Goal: Complete application form

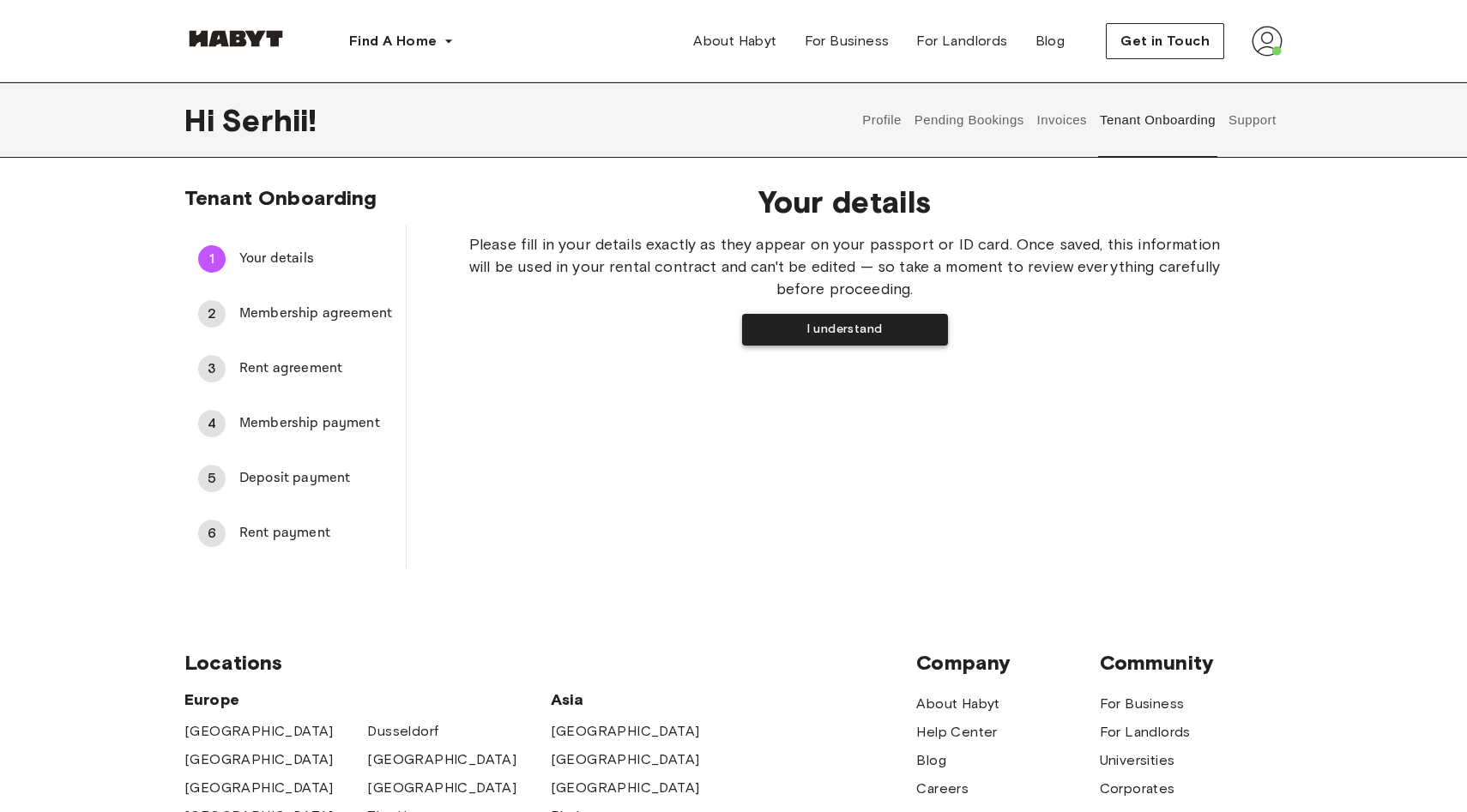
click at [842, 328] on button "I understand" at bounding box center [844, 330] width 206 height 32
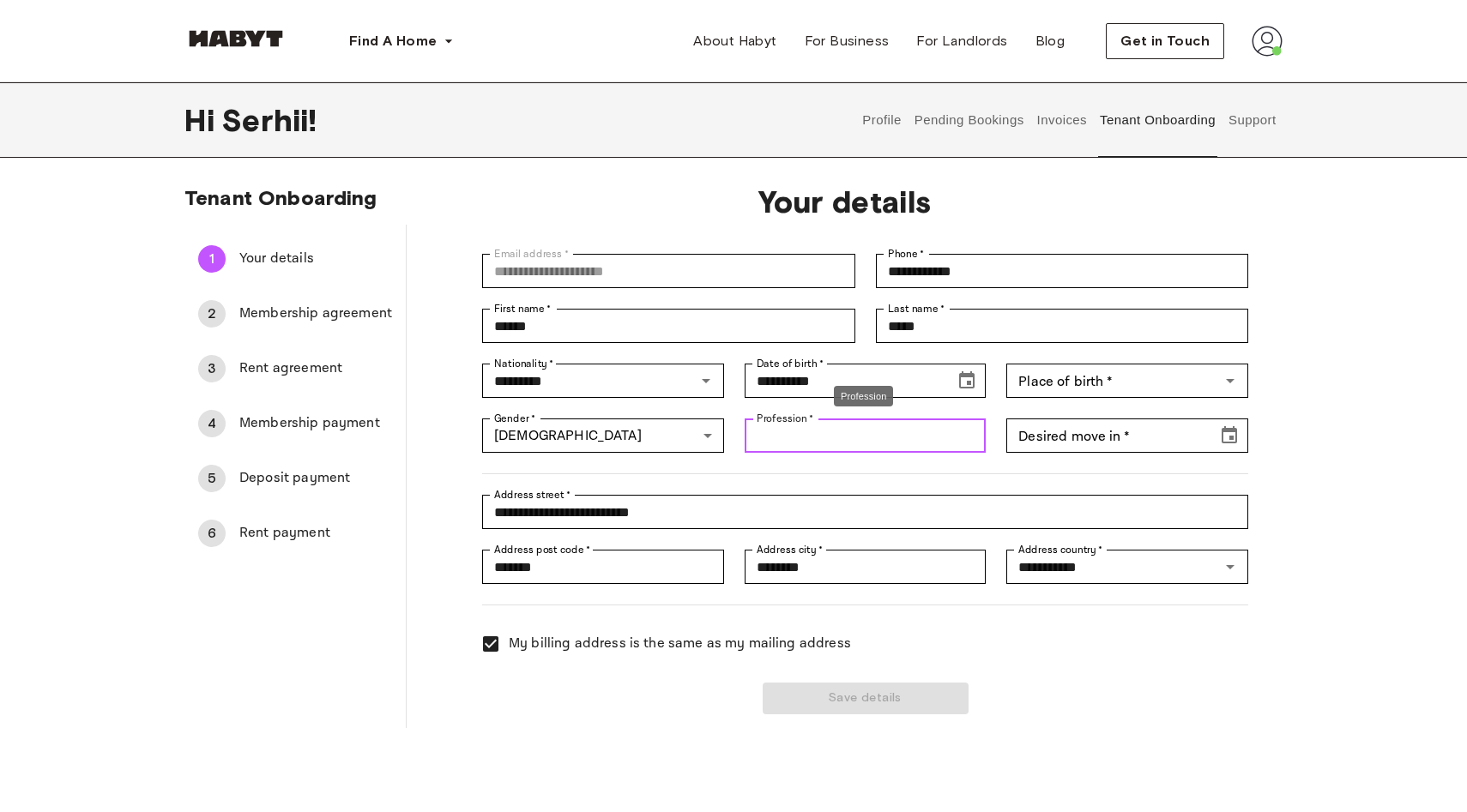
click at [838, 451] on input "Profession   *" at bounding box center [866, 435] width 242 height 35
type input "**********"
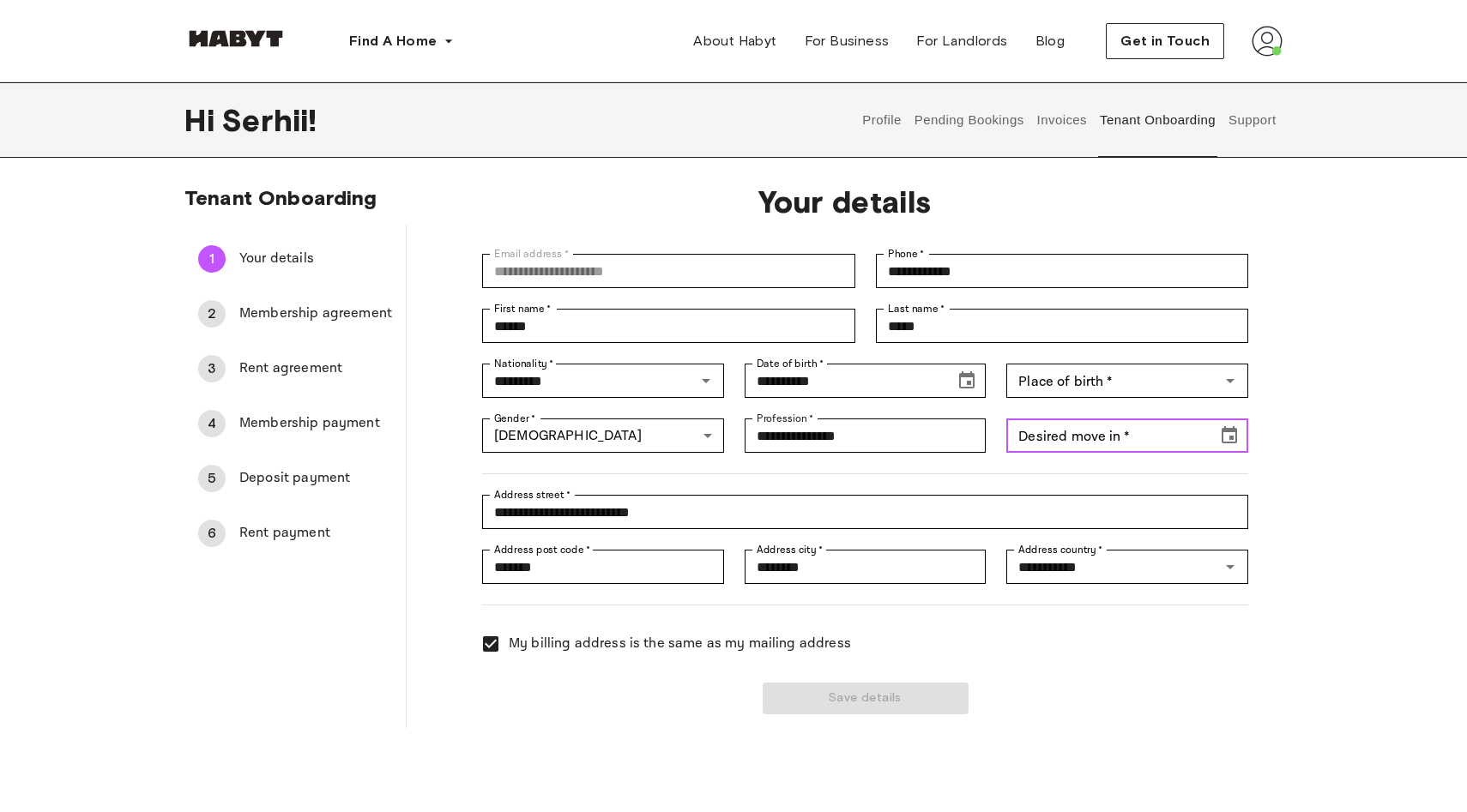
click at [1031, 431] on div "Desired move in   * Desired move in   *" at bounding box center [1127, 435] width 242 height 35
click at [1239, 440] on icon "Choose date, selected date is Sep 1, 1919" at bounding box center [1229, 435] width 21 height 21
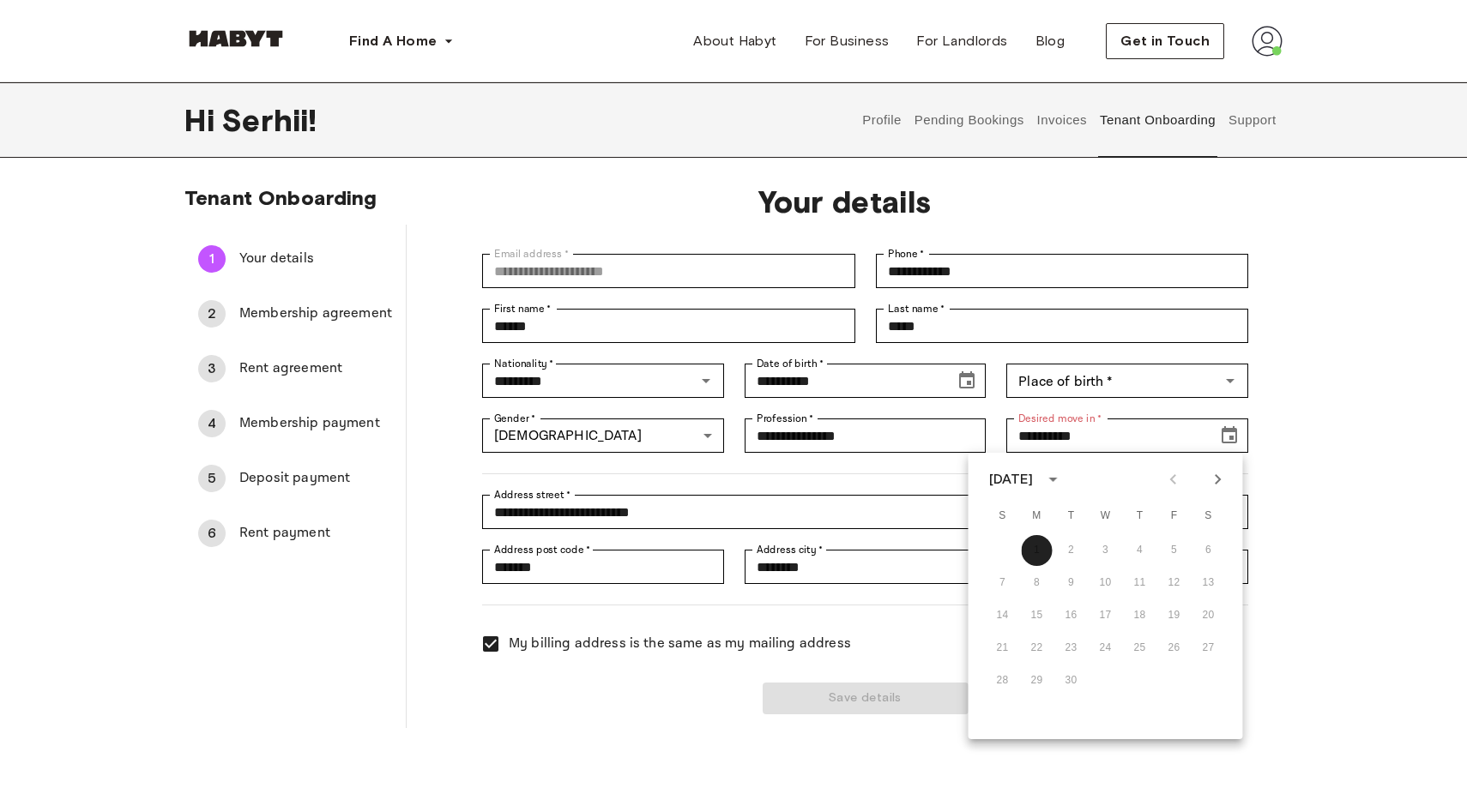
click at [1063, 481] on icon "calendar view is open, switch to year view" at bounding box center [1052, 478] width 21 height 21
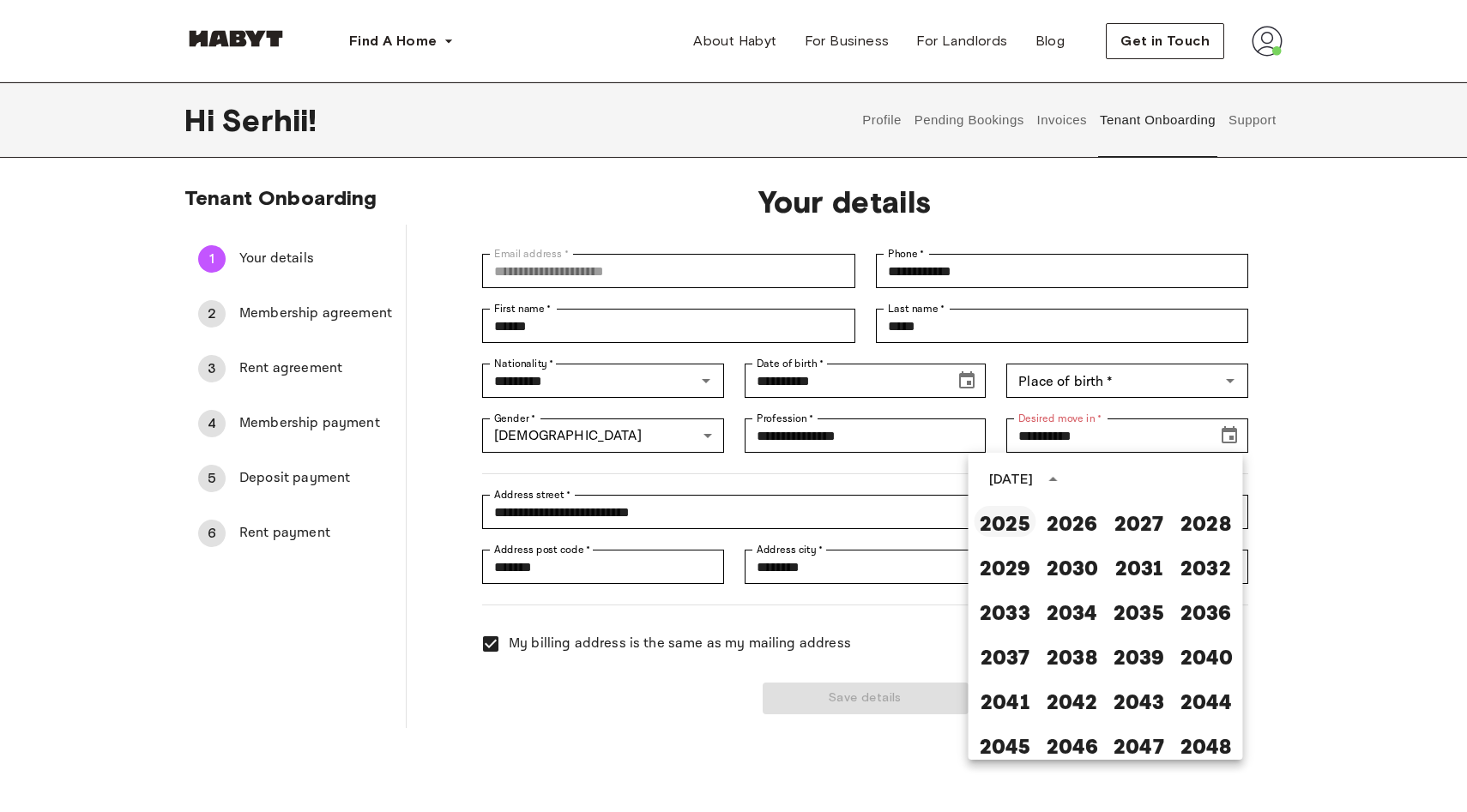
click at [1025, 530] on button "2025" at bounding box center [1005, 521] width 62 height 31
type input "**********"
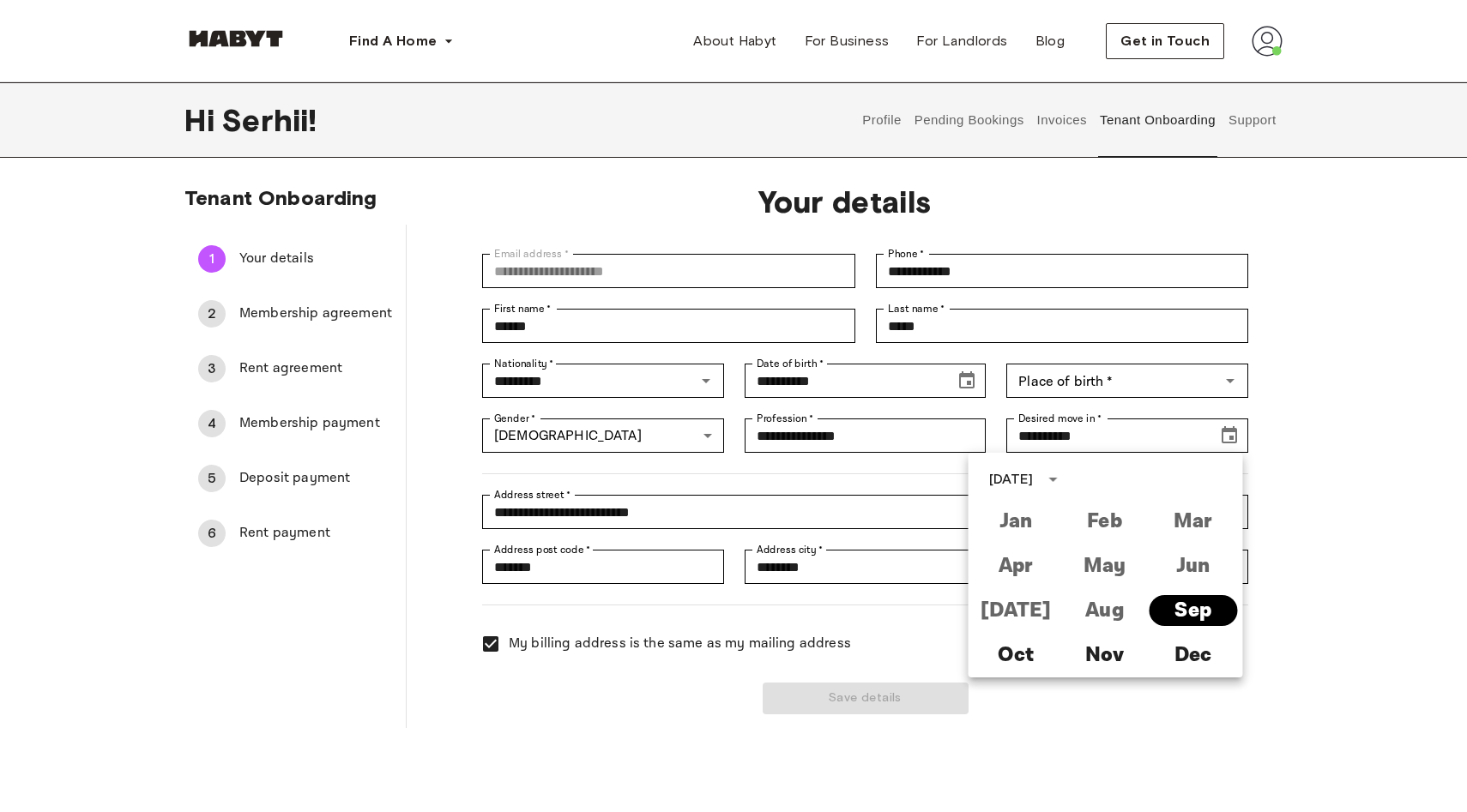
click at [1167, 617] on button "Sep" at bounding box center [1192, 609] width 88 height 31
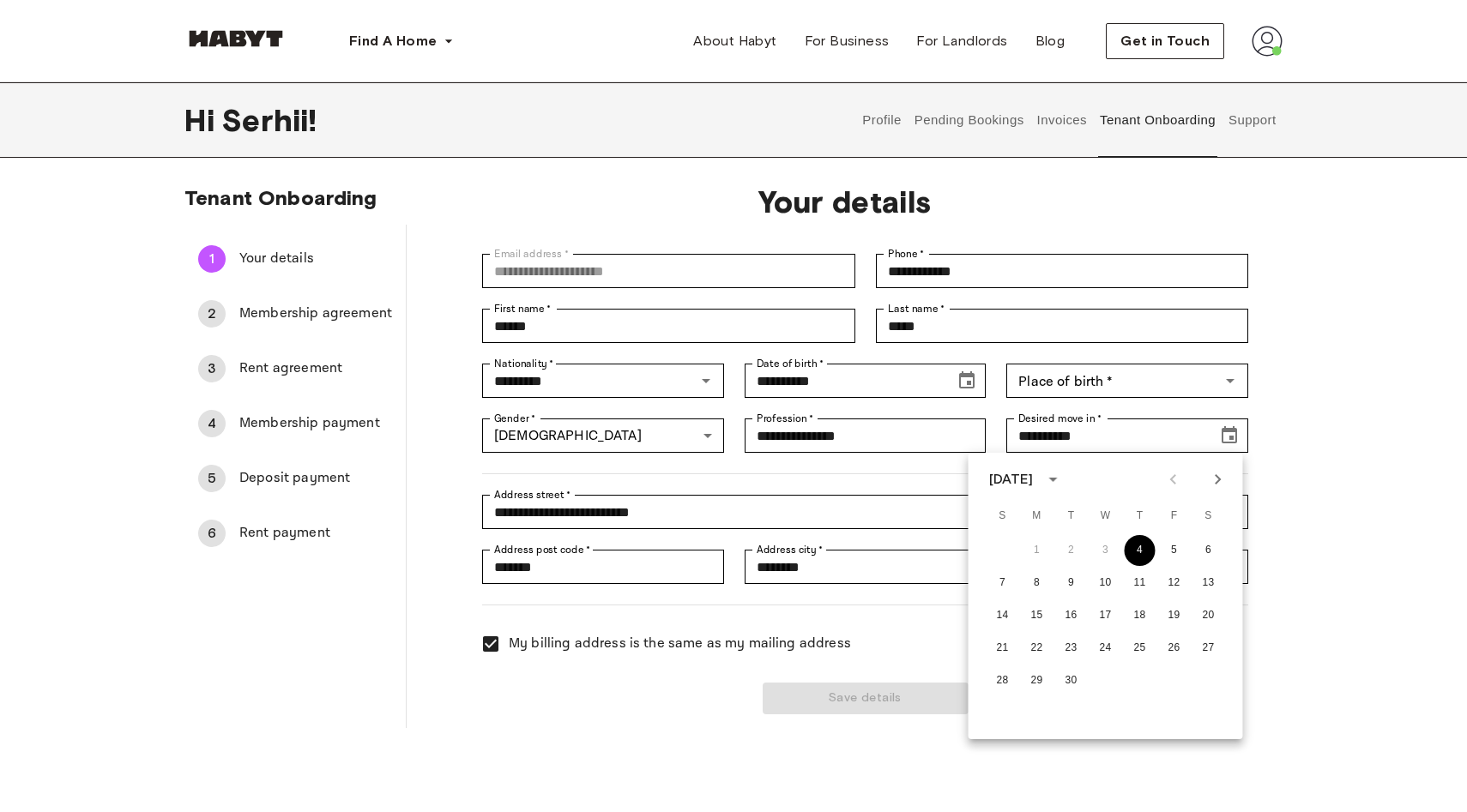
click at [1140, 556] on button "4" at bounding box center [1139, 550] width 31 height 31
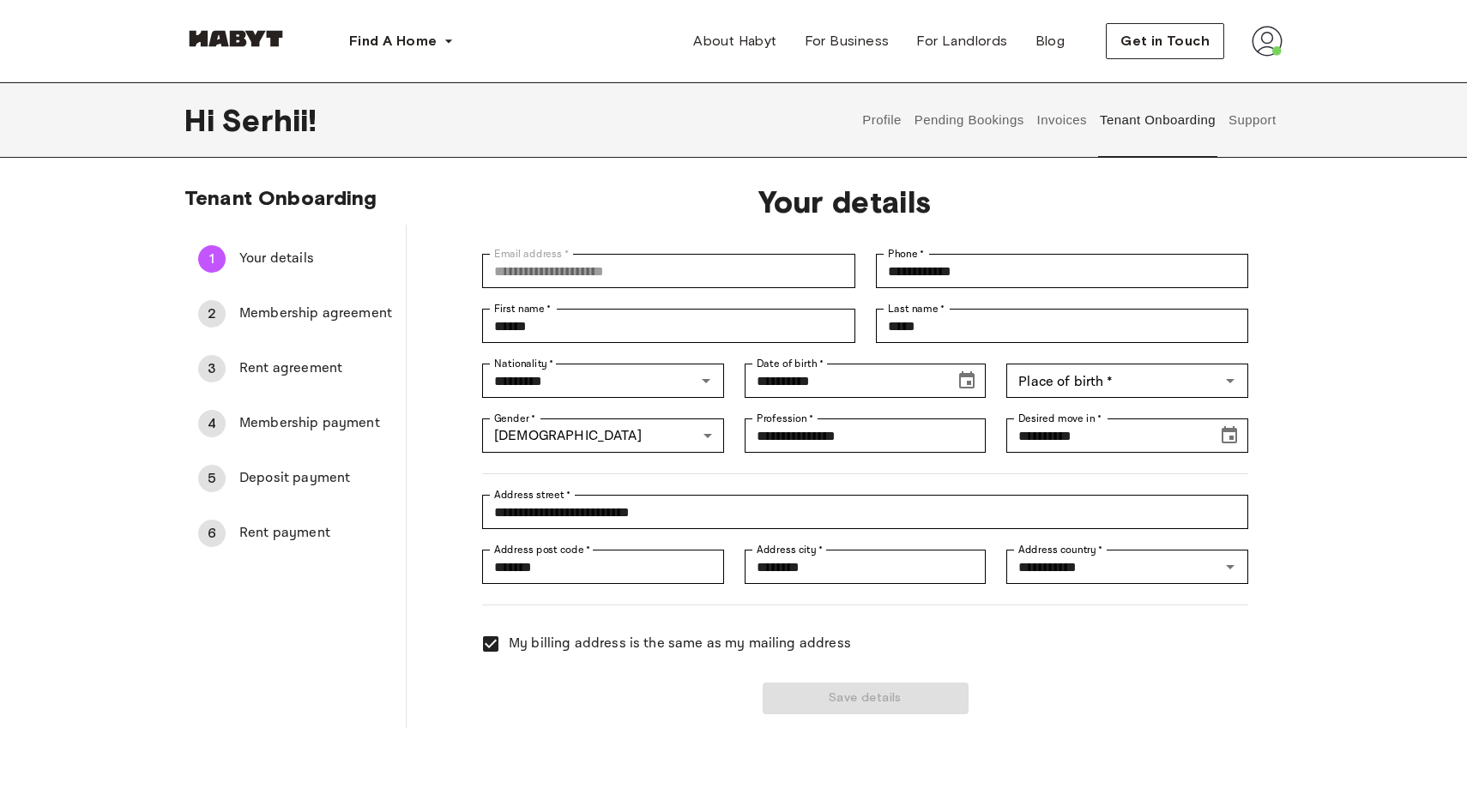
click at [1036, 403] on div "**********" at bounding box center [1116, 425] width 262 height 55
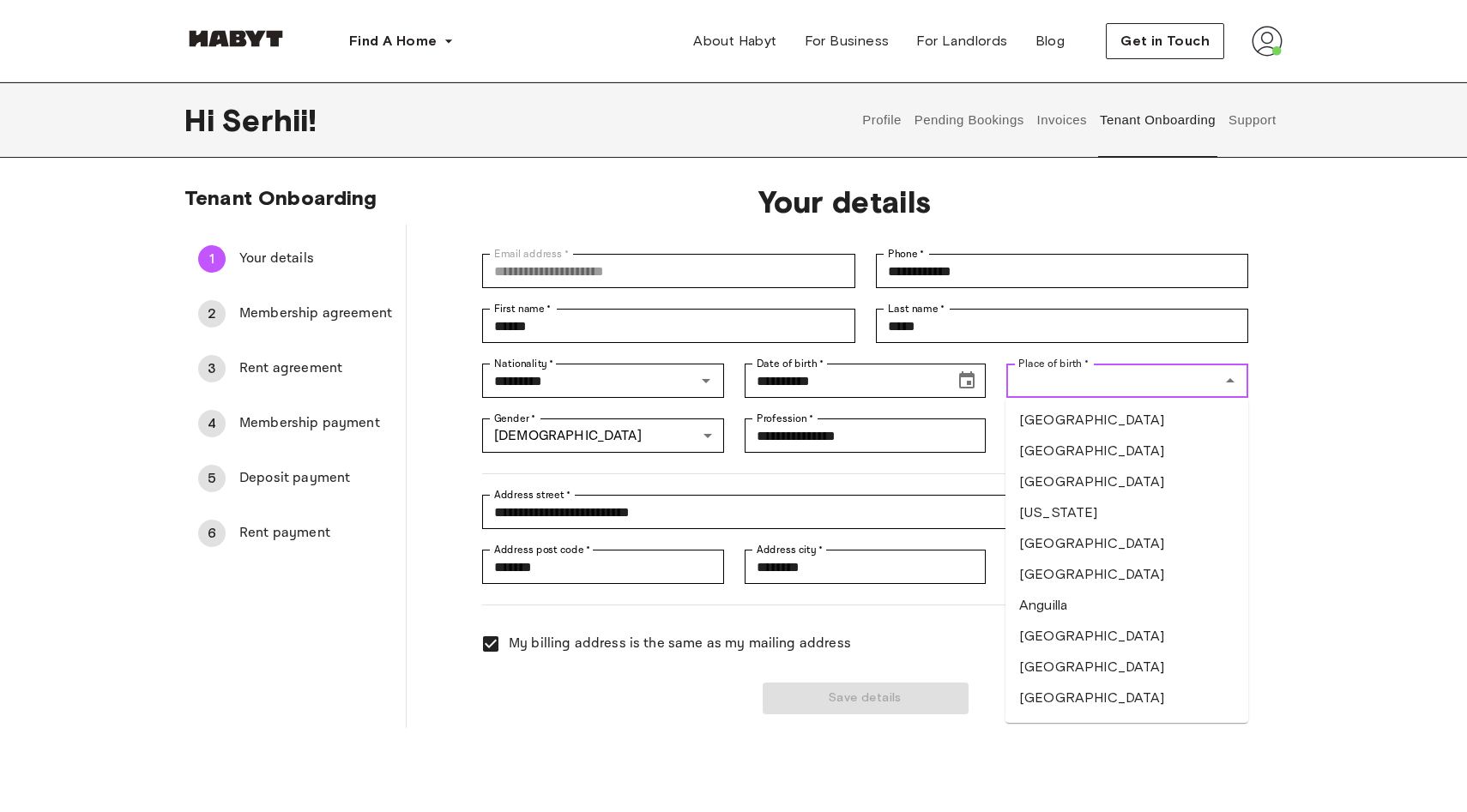
click at [1048, 391] on input "Place of birth   *" at bounding box center [1112, 380] width 204 height 24
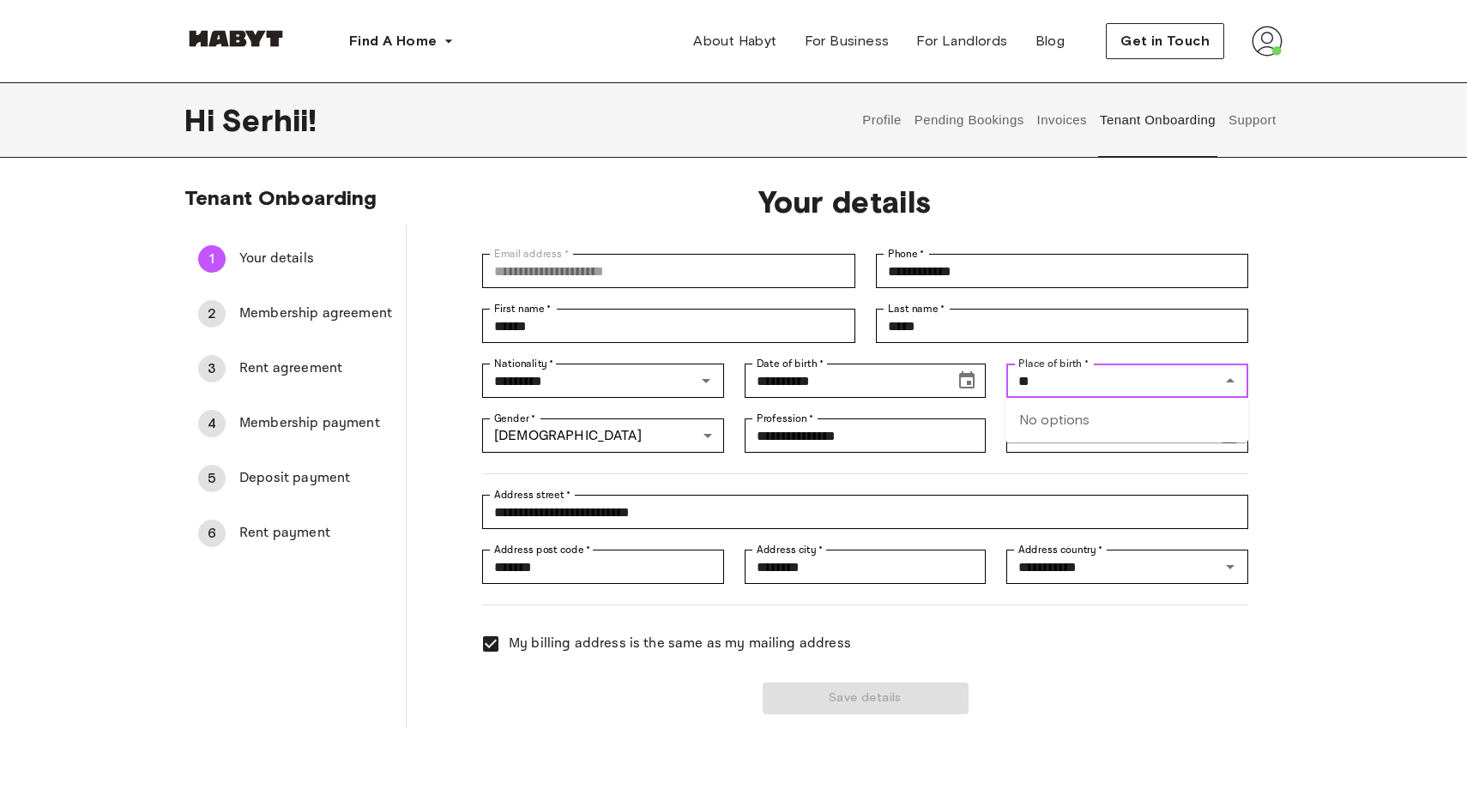
type input "*"
click at [1036, 426] on li "[GEOGRAPHIC_DATA]" at bounding box center [1126, 420] width 242 height 31
type input "*******"
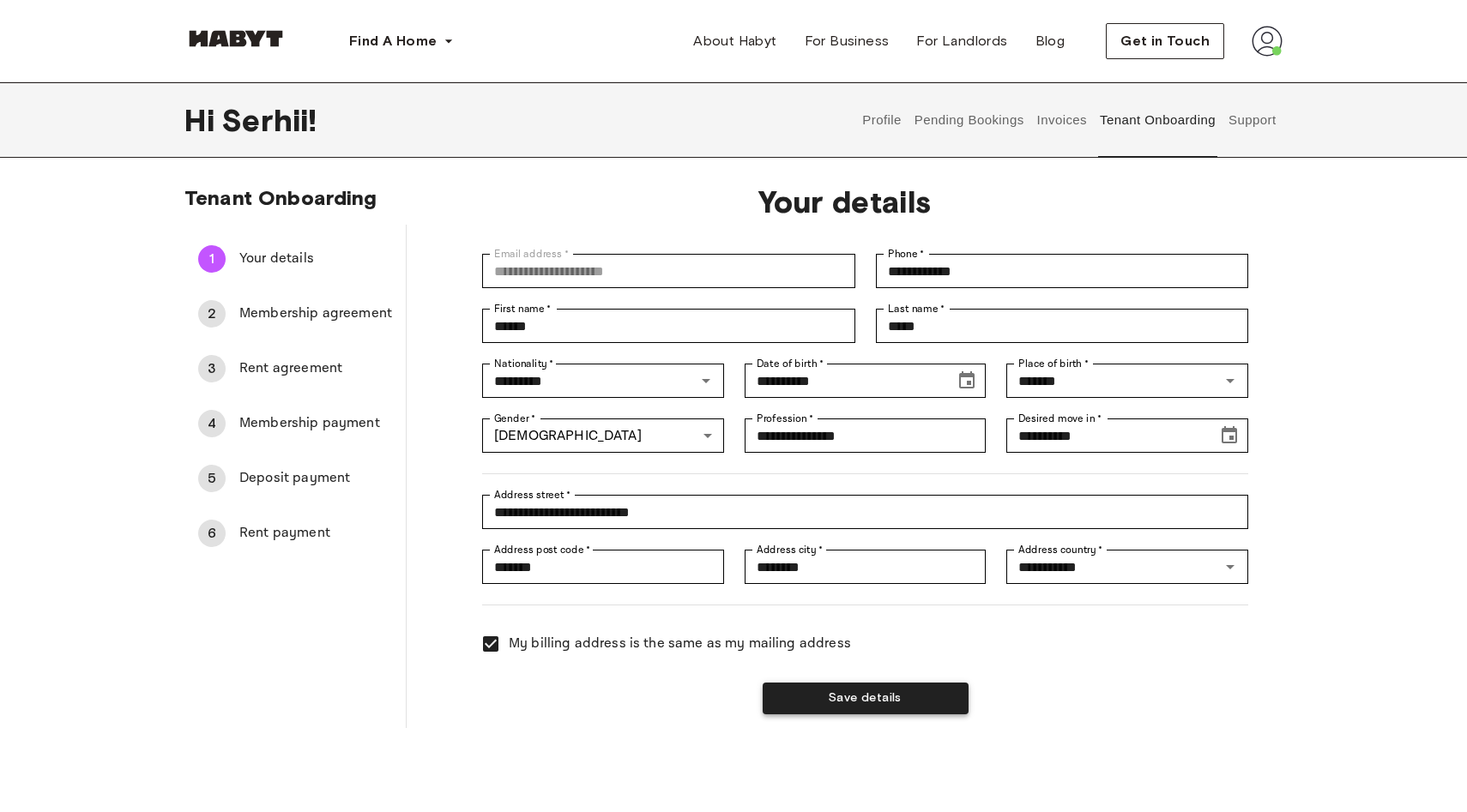
click at [933, 709] on button "Save details" at bounding box center [865, 698] width 206 height 32
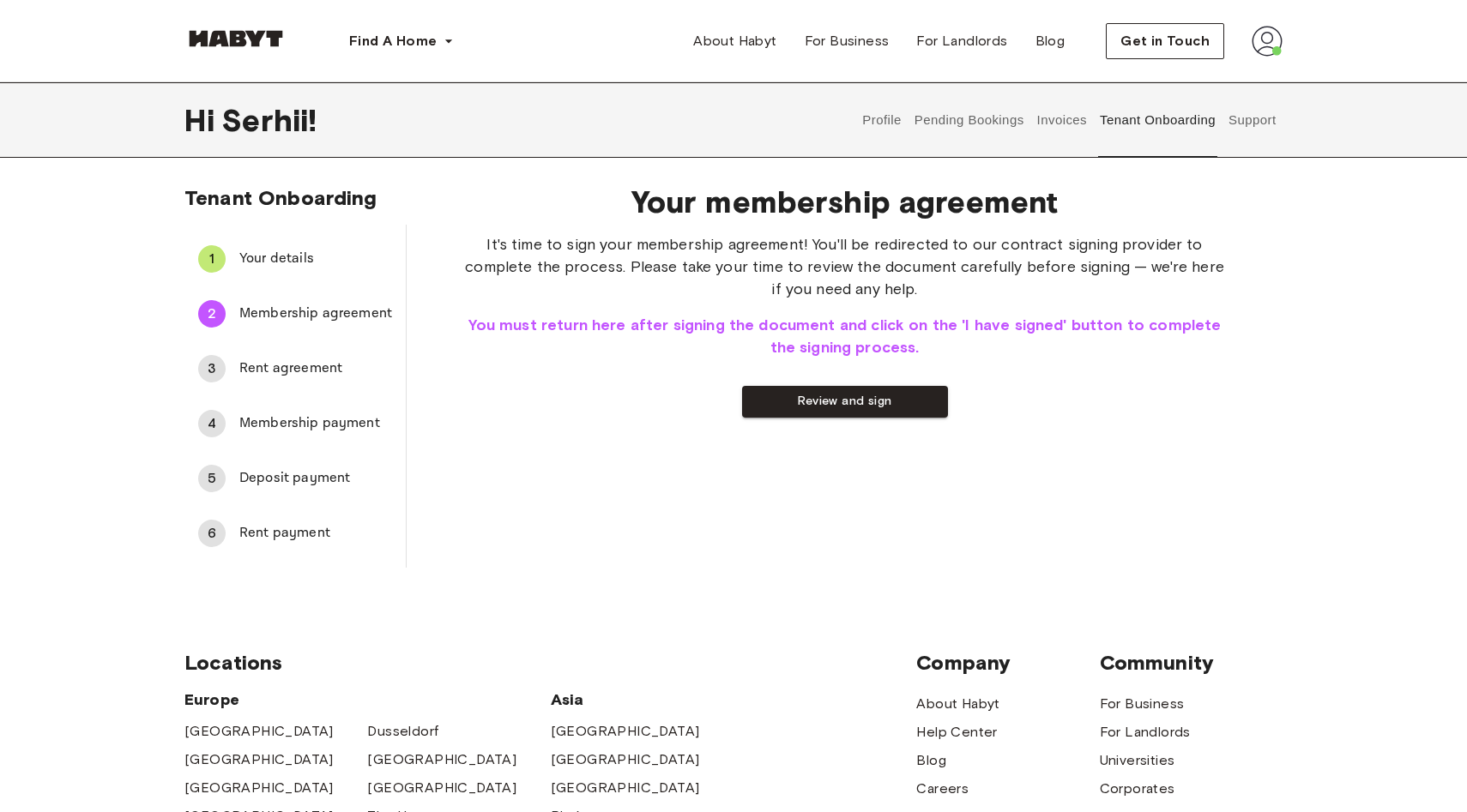
click at [333, 370] on span "Rent agreement" at bounding box center [316, 368] width 153 height 21
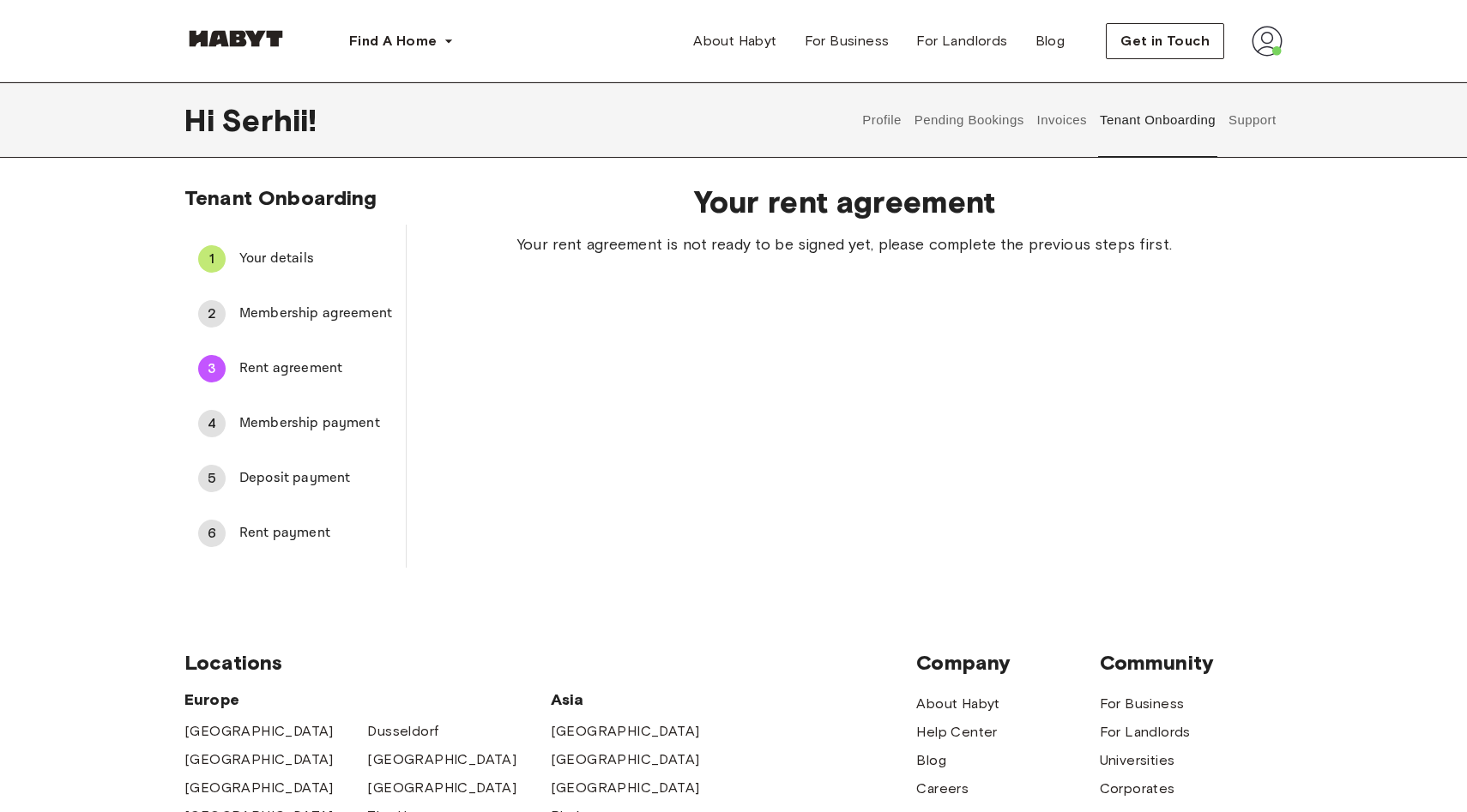
click at [336, 410] on div "4 Membership payment" at bounding box center [295, 423] width 221 height 41
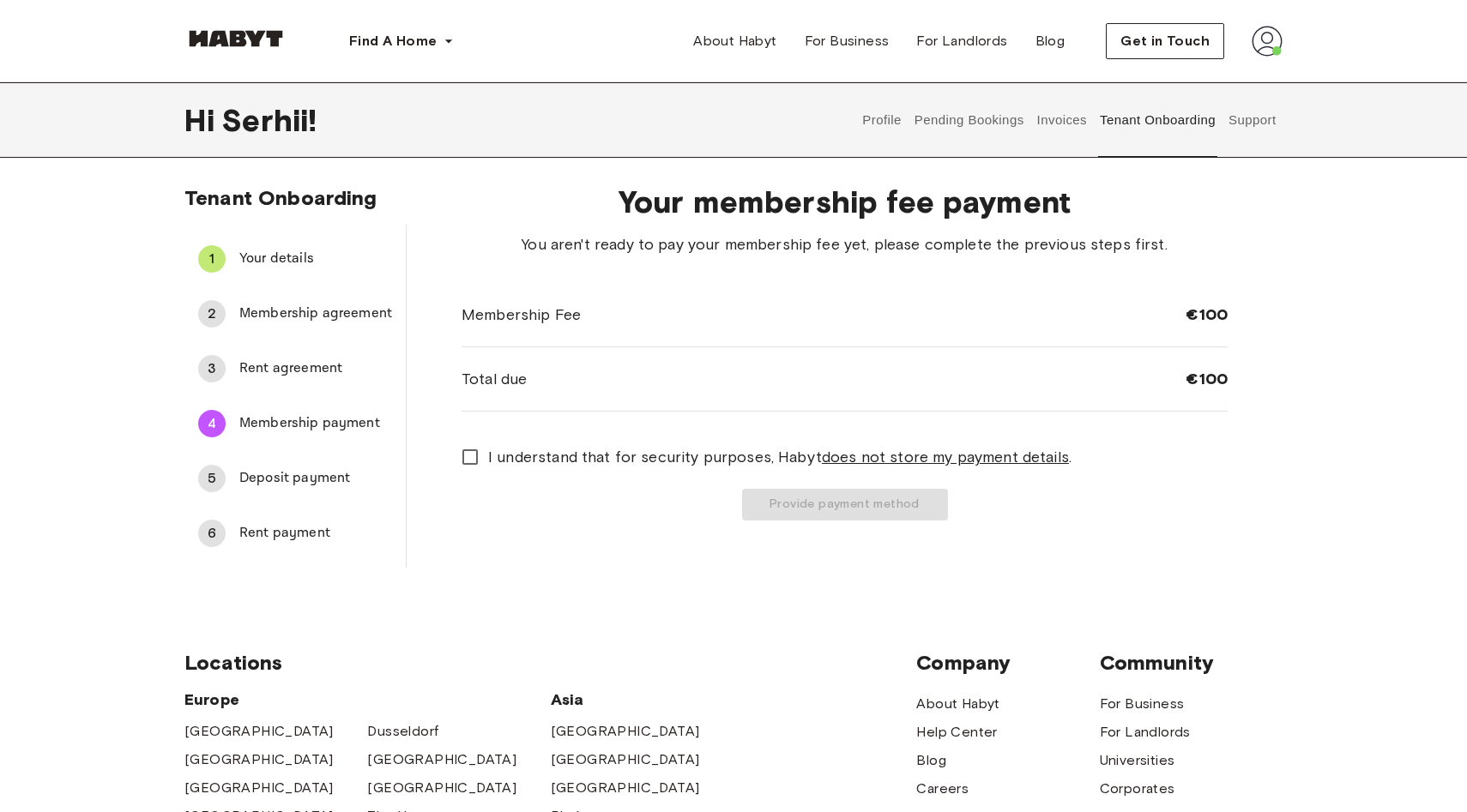
click at [339, 380] on div "3 Rent agreement" at bounding box center [295, 368] width 221 height 41
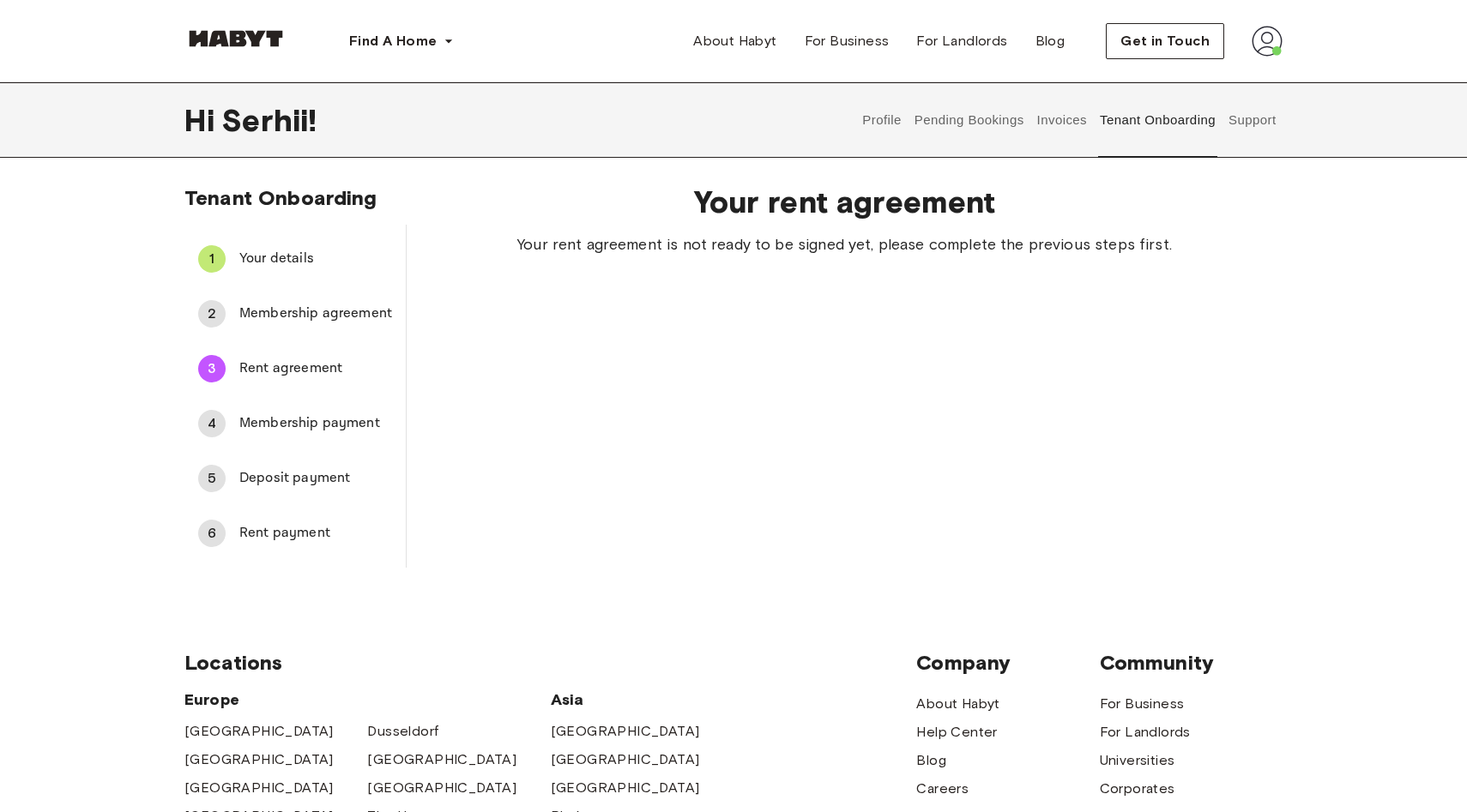
click at [318, 474] on span "Deposit payment" at bounding box center [316, 478] width 153 height 21
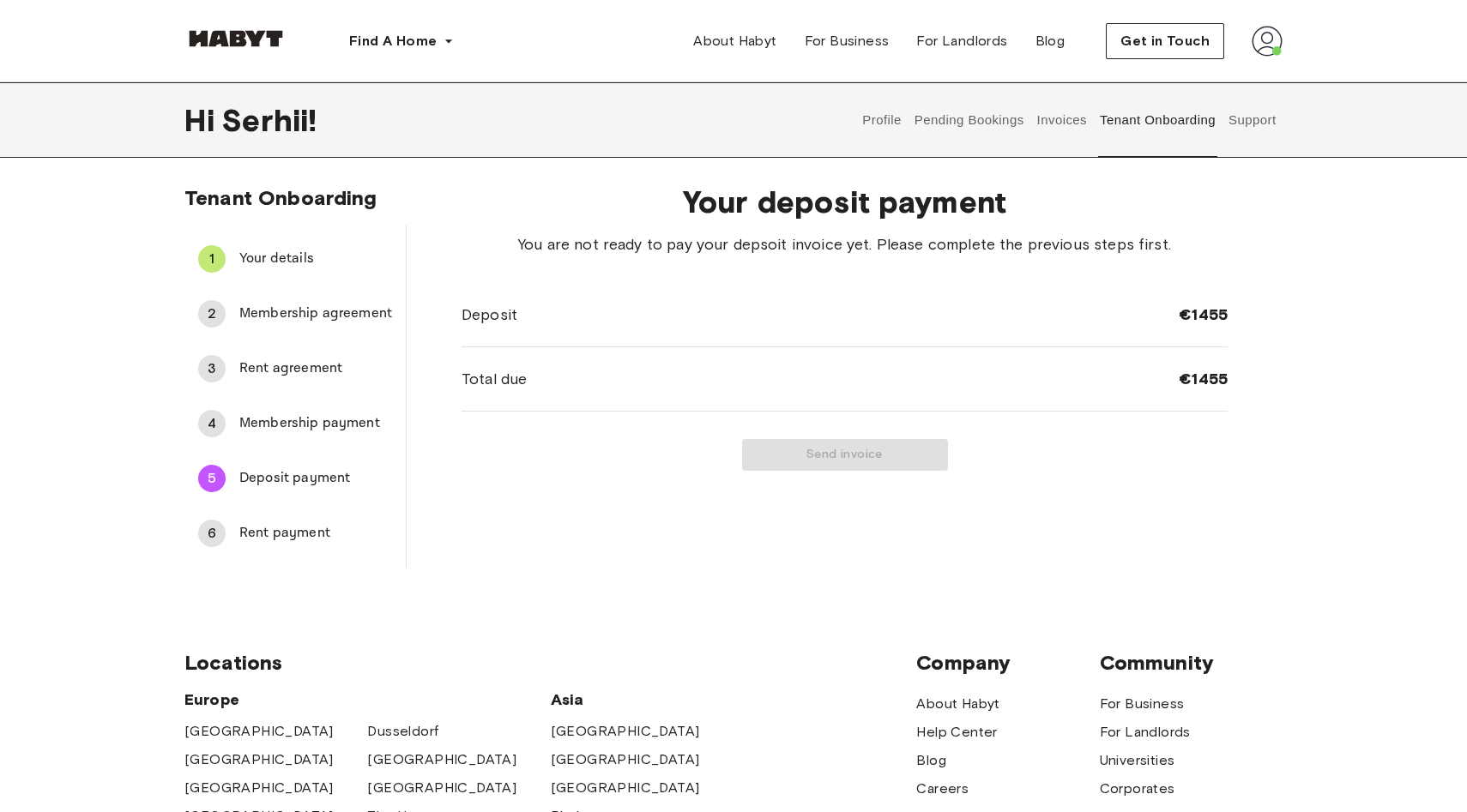
click at [327, 525] on span "Rent payment" at bounding box center [316, 533] width 153 height 21
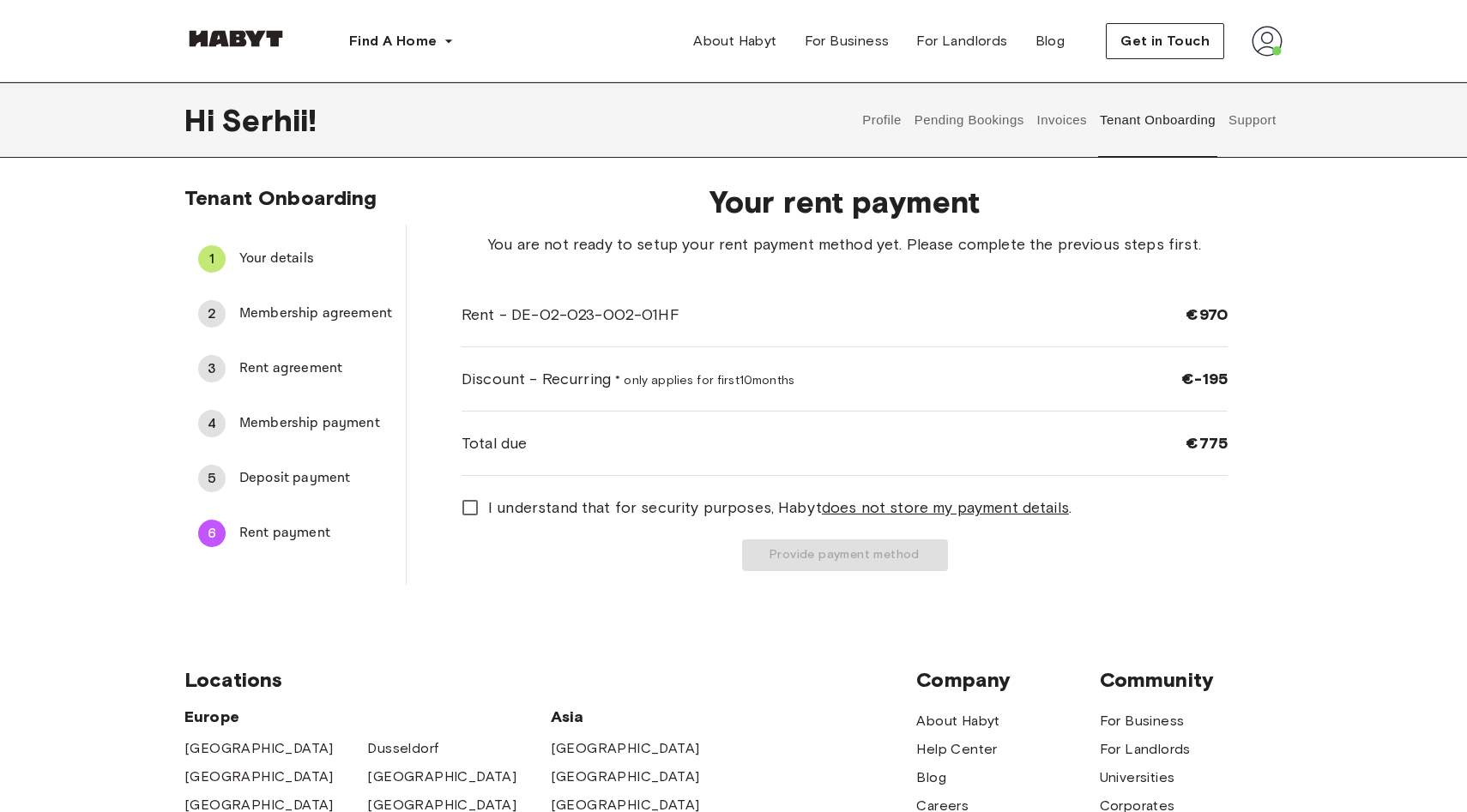
click at [310, 472] on span "Deposit payment" at bounding box center [316, 478] width 153 height 21
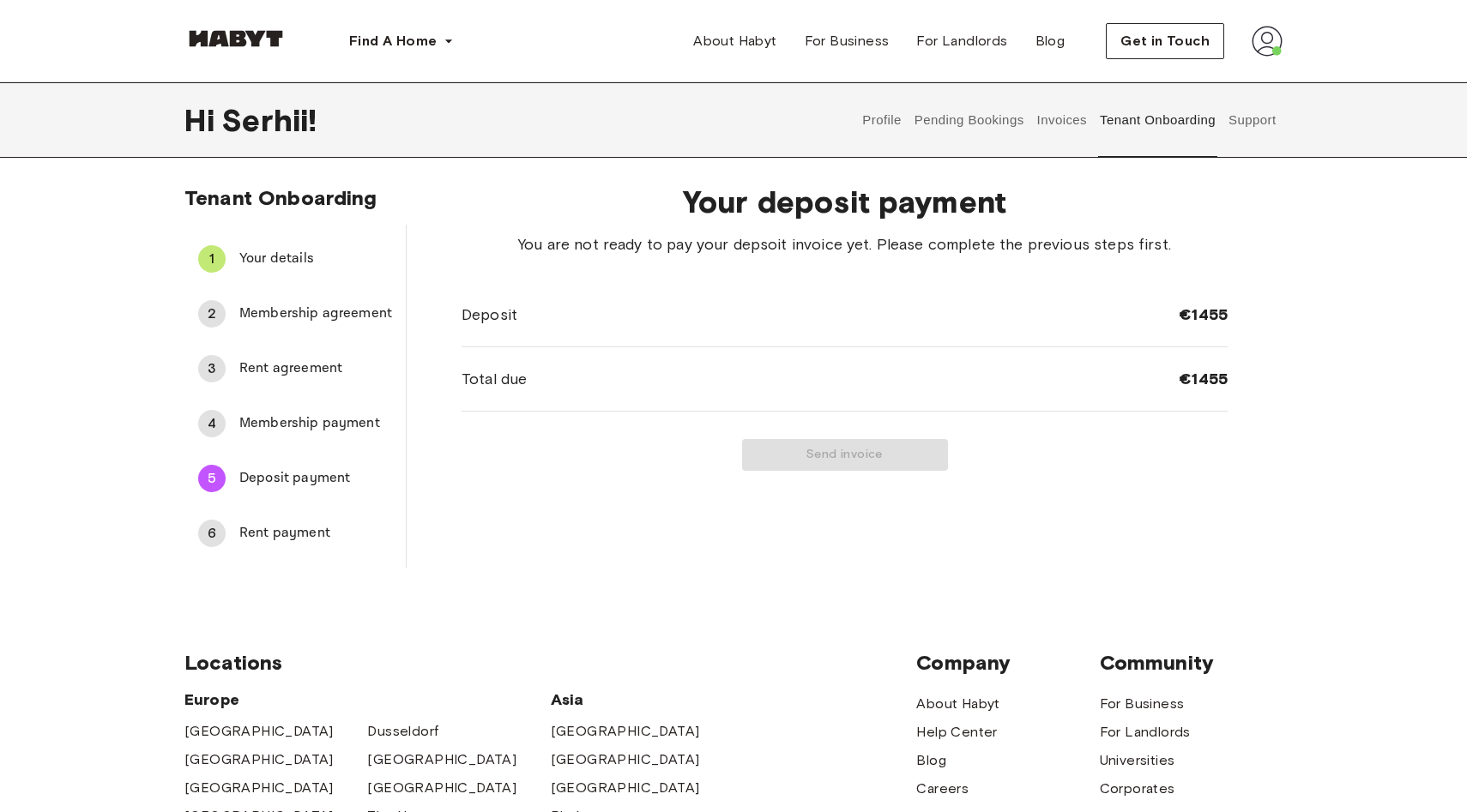
click at [319, 419] on span "Membership payment" at bounding box center [316, 423] width 153 height 21
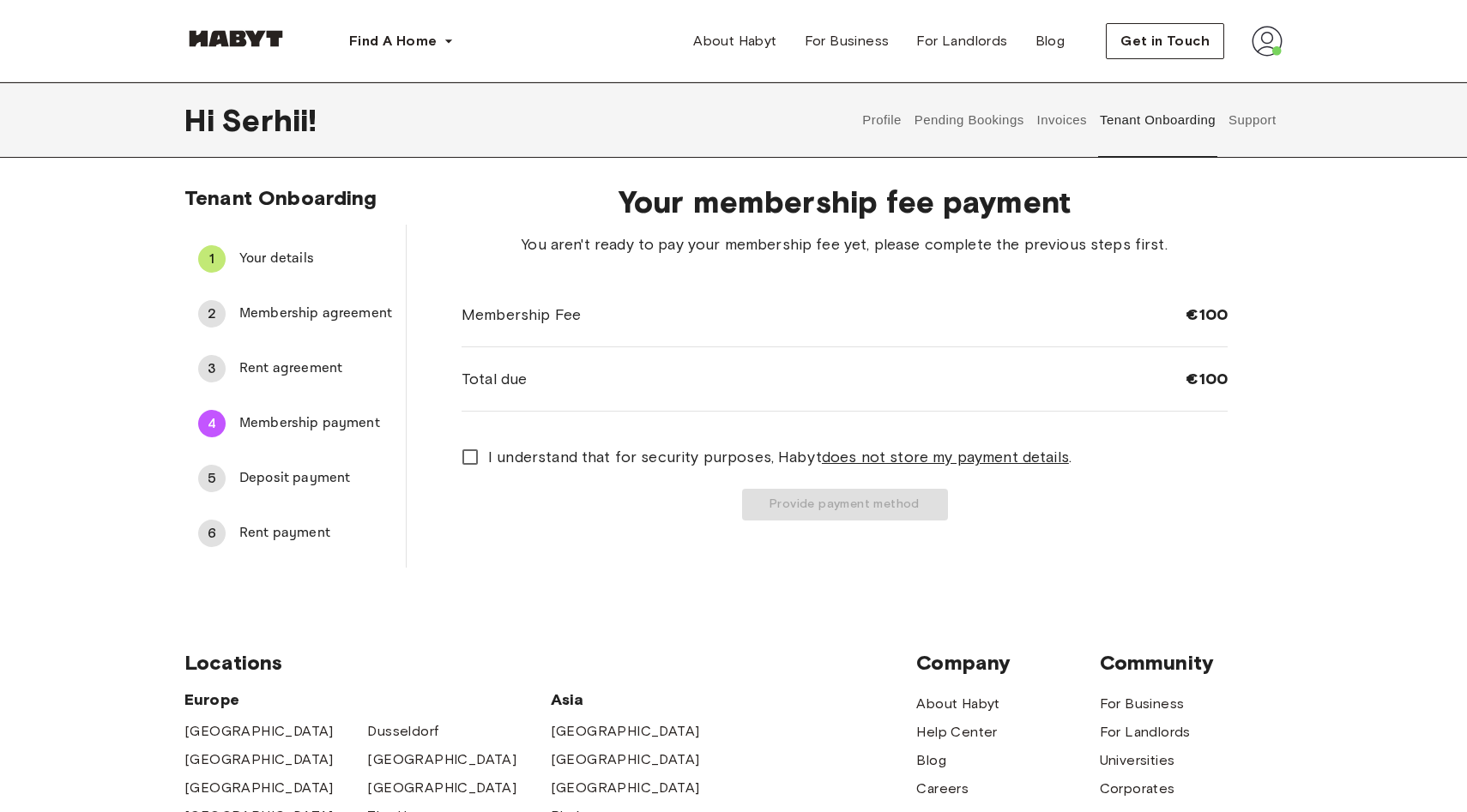
click at [321, 367] on span "Rent agreement" at bounding box center [316, 368] width 153 height 21
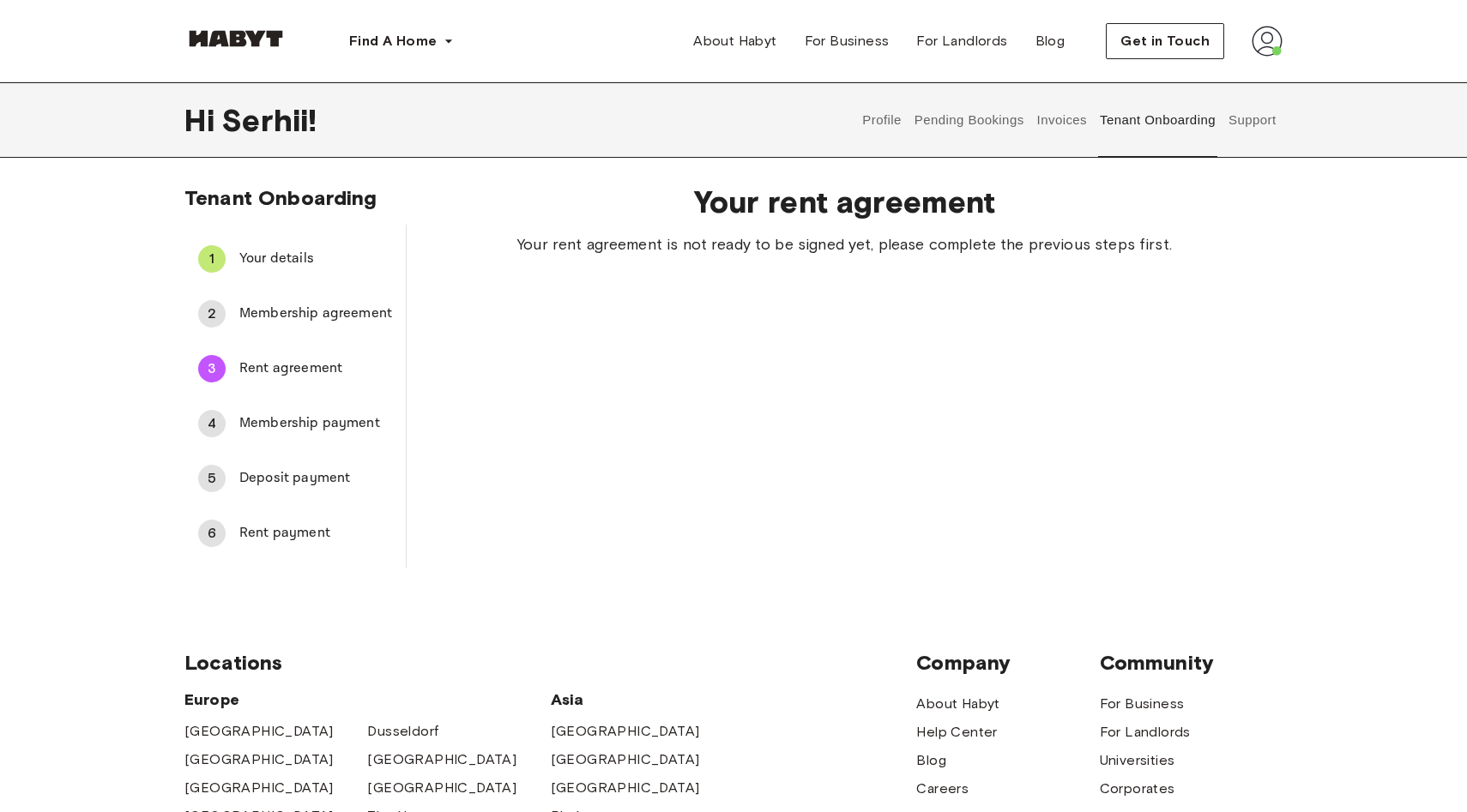
click at [314, 408] on div "4 Membership payment" at bounding box center [295, 423] width 221 height 41
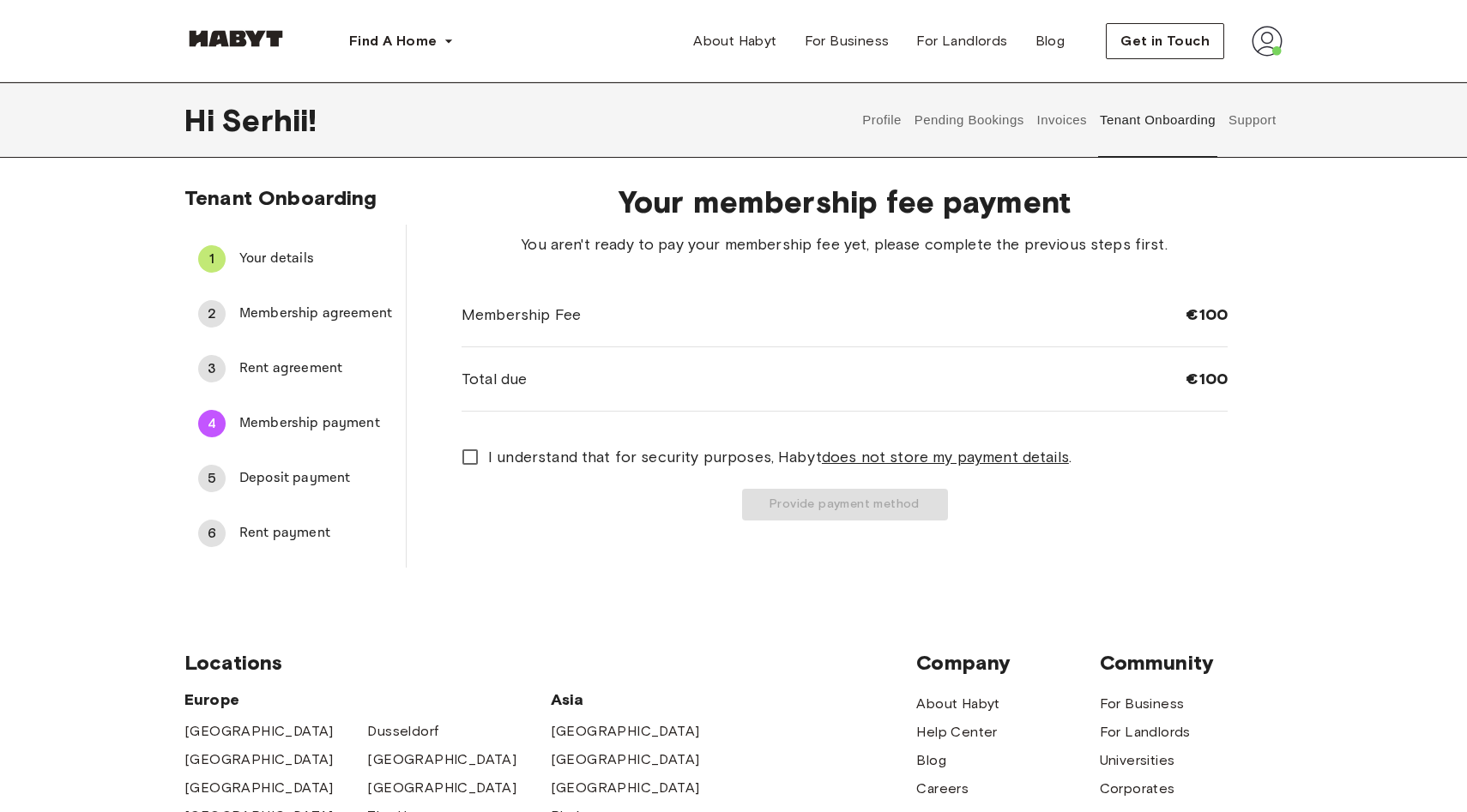
click at [310, 476] on span "Deposit payment" at bounding box center [316, 478] width 153 height 21
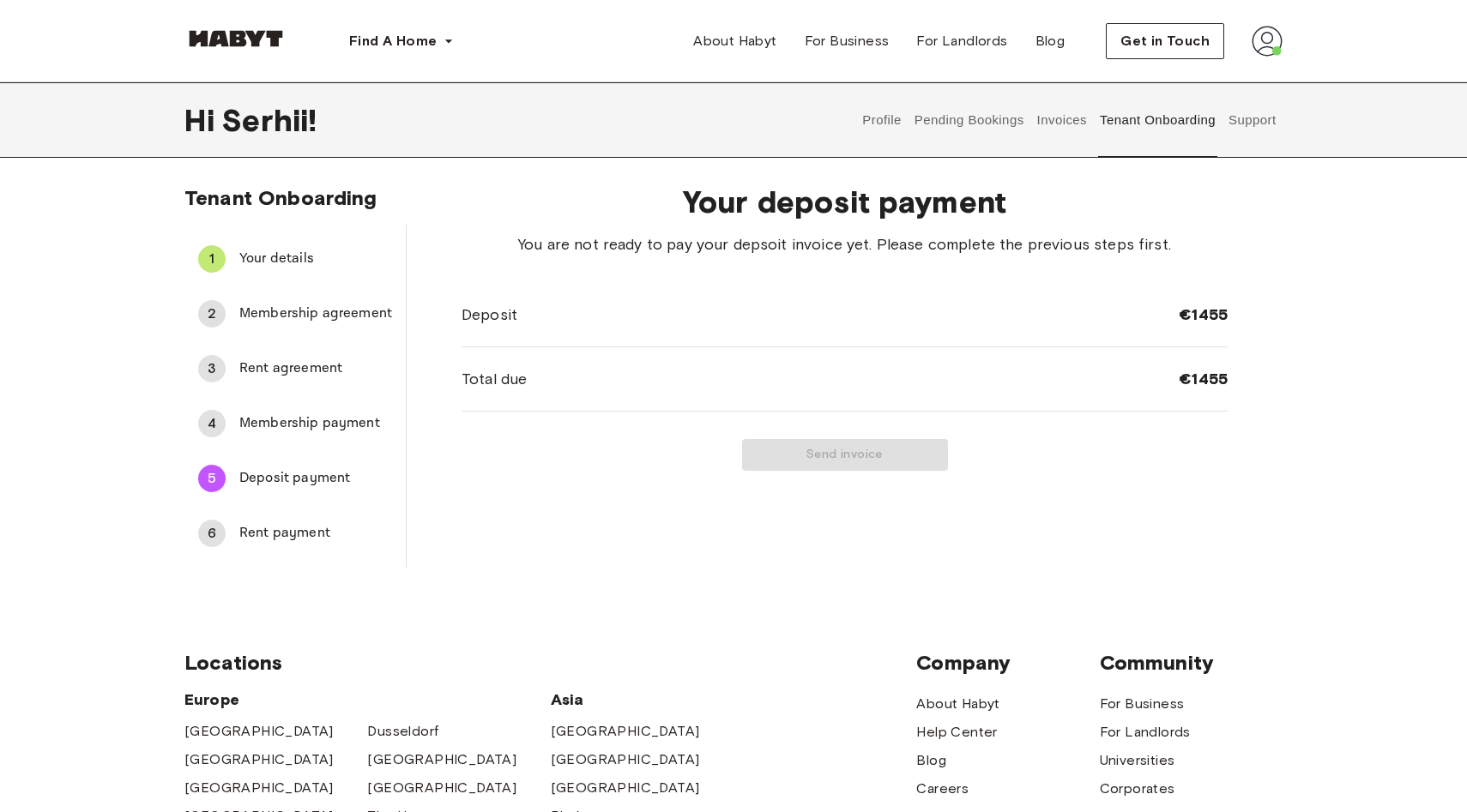
click at [312, 531] on span "Rent payment" at bounding box center [316, 533] width 153 height 21
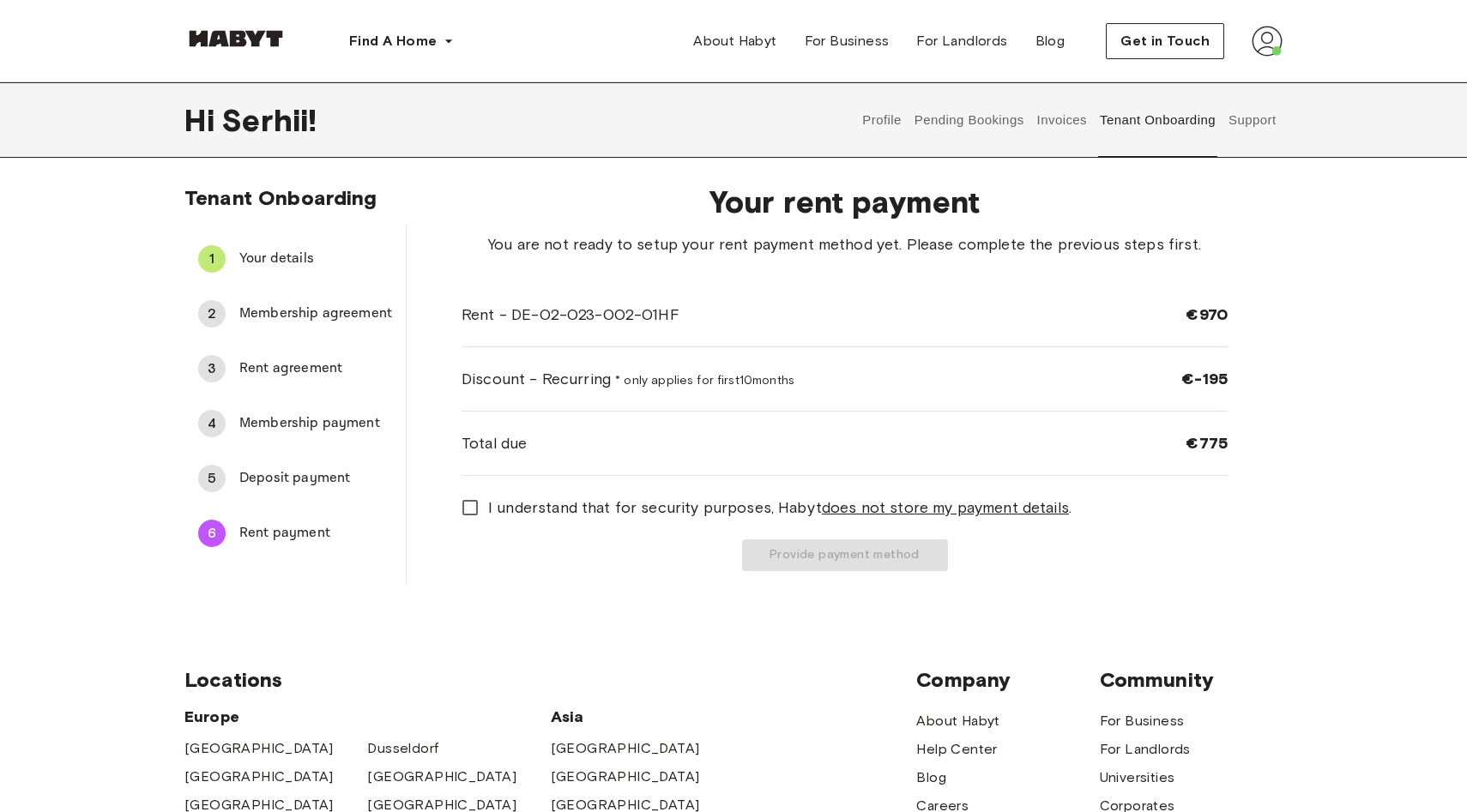
click at [312, 490] on div "5 Deposit payment" at bounding box center [295, 477] width 221 height 41
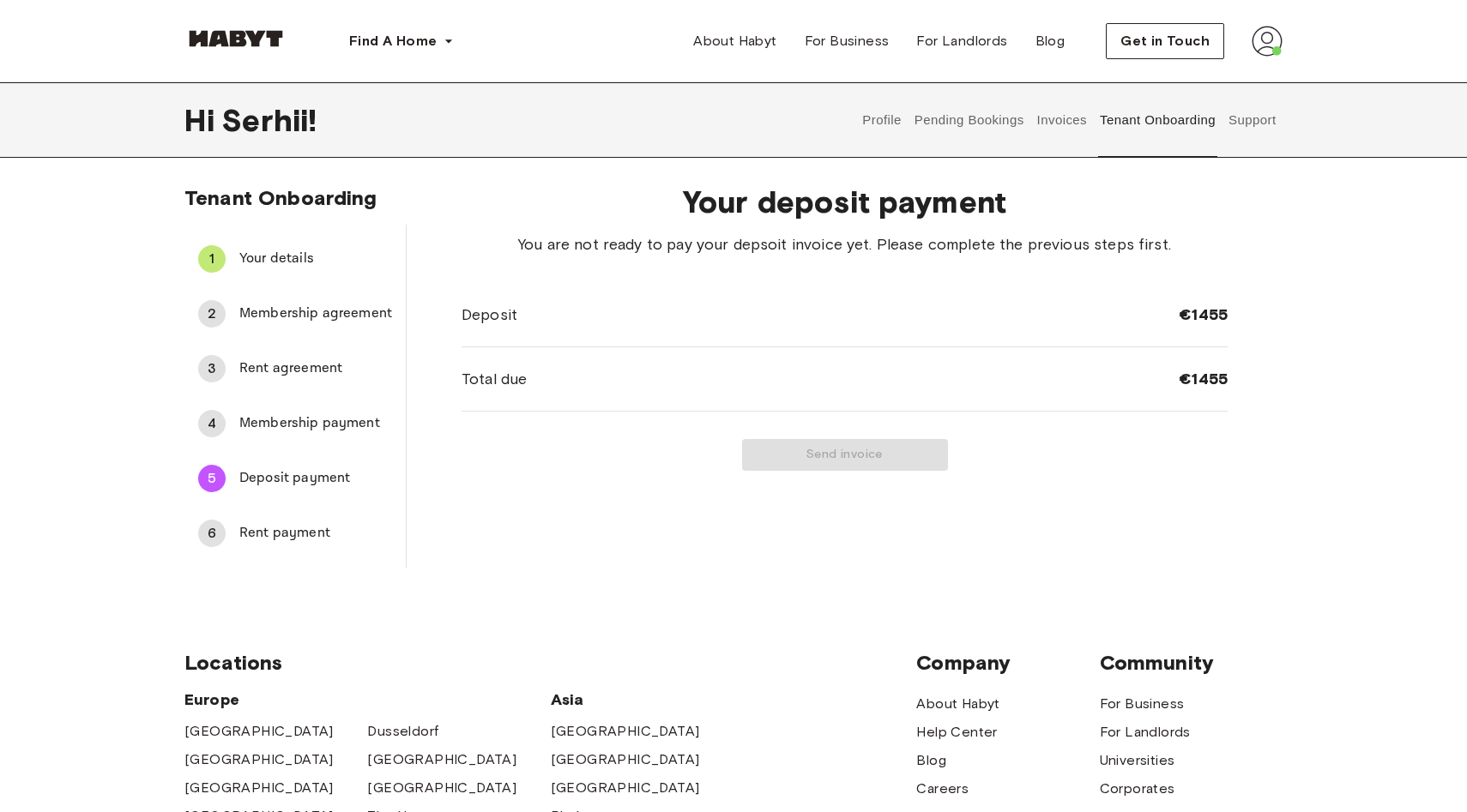
click at [363, 316] on span "Membership agreement" at bounding box center [316, 314] width 153 height 21
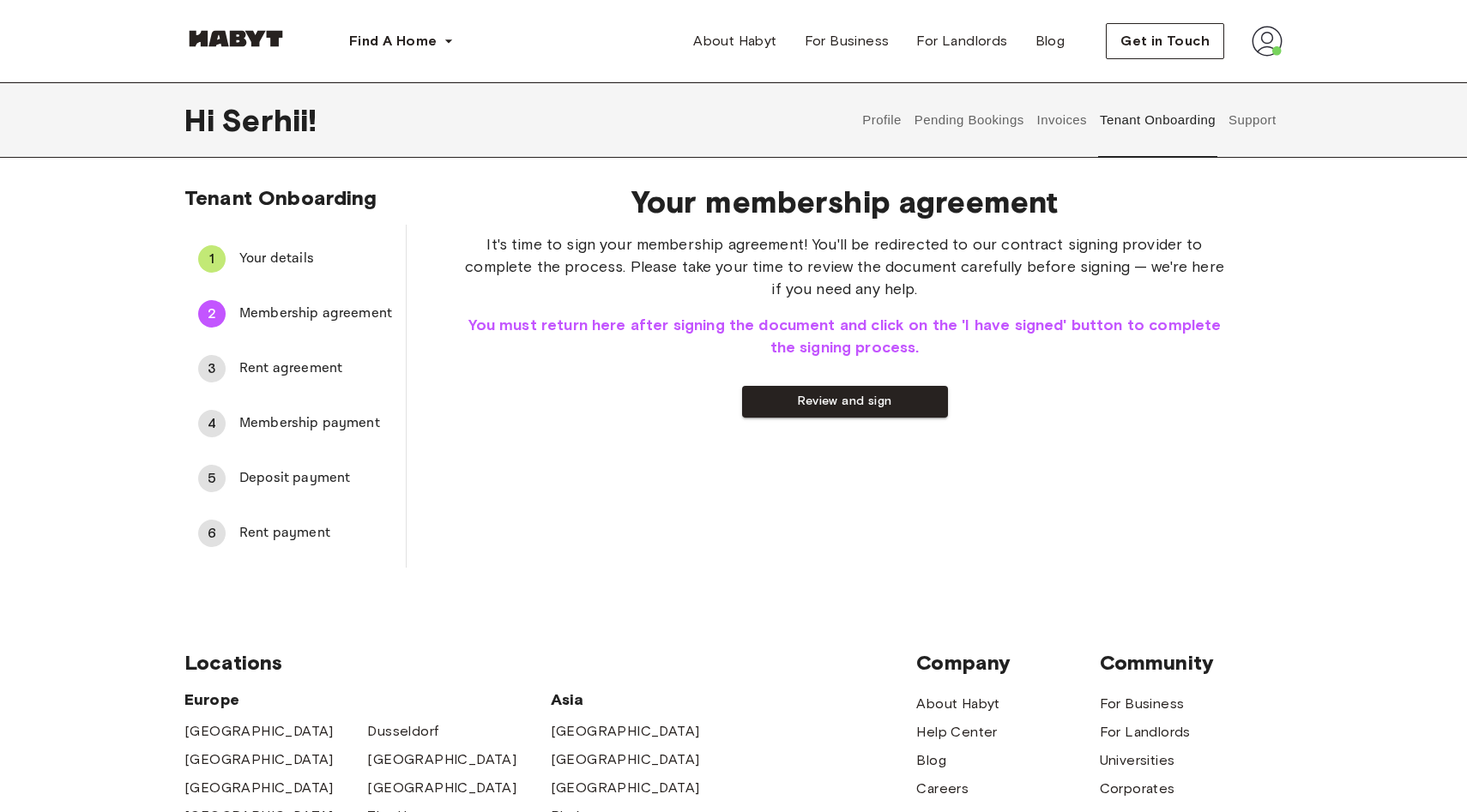
click at [619, 331] on span "You must return here after signing the document and click on the 'I have signed…" at bounding box center [844, 336] width 766 height 45
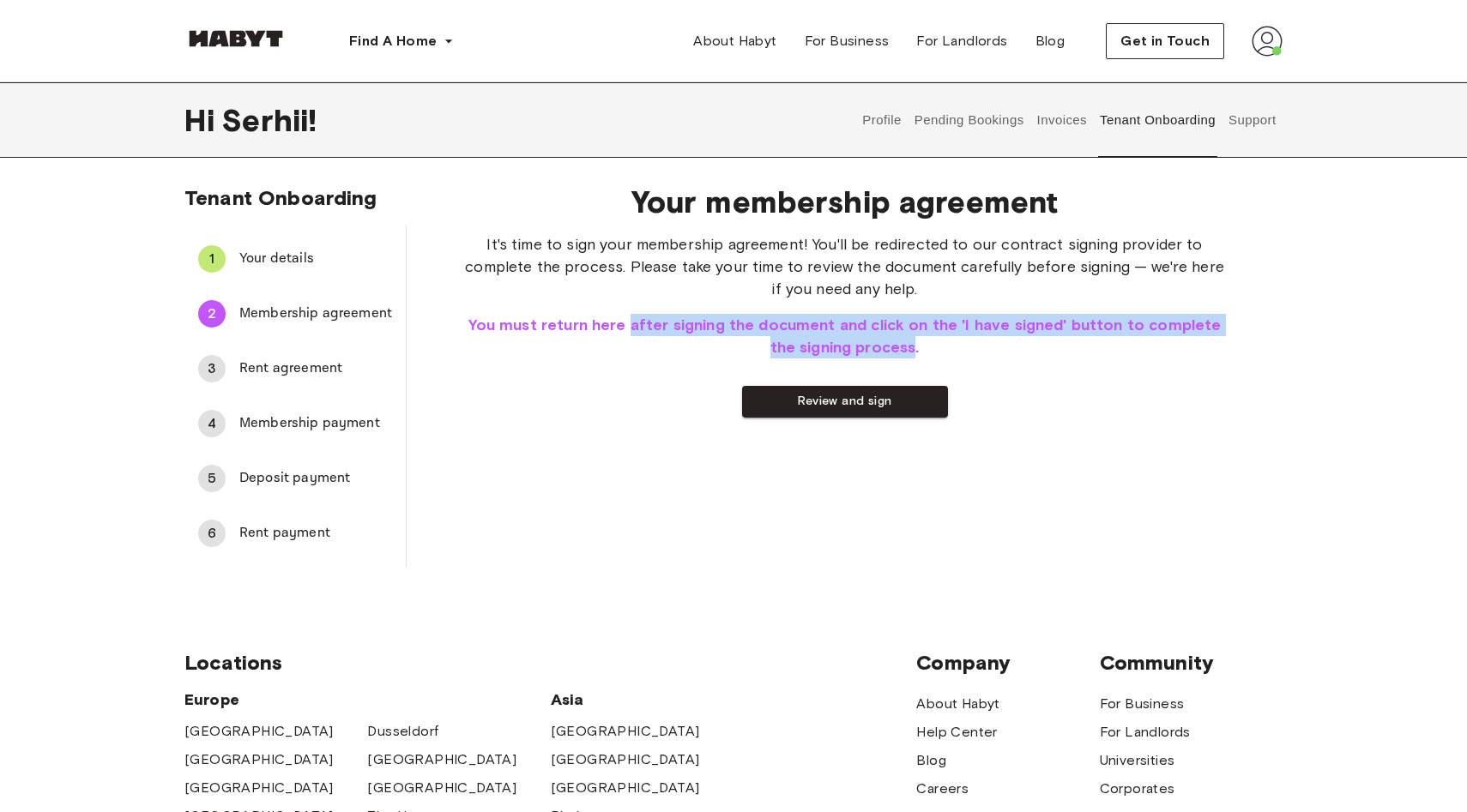
drag, startPoint x: 619, startPoint y: 331, endPoint x: 857, endPoint y: 342, distance: 238.3
click at [857, 342] on span "You must return here after signing the document and click on the 'I have signed…" at bounding box center [844, 336] width 766 height 45
click at [855, 343] on span "You must return here after signing the document and click on the 'I have signed…" at bounding box center [844, 336] width 766 height 45
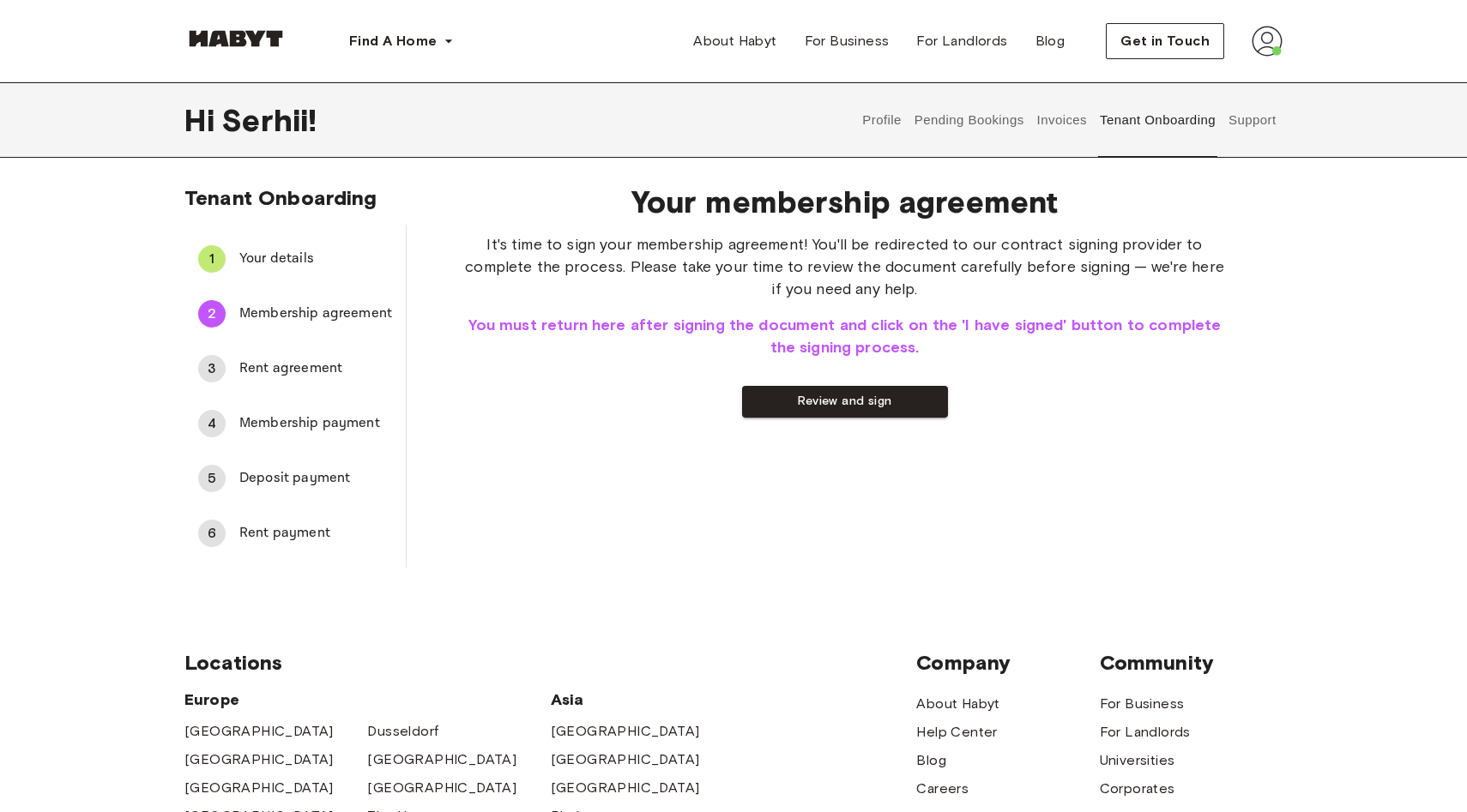
click at [855, 343] on span "You must return here after signing the document and click on the 'I have signed…" at bounding box center [844, 336] width 766 height 45
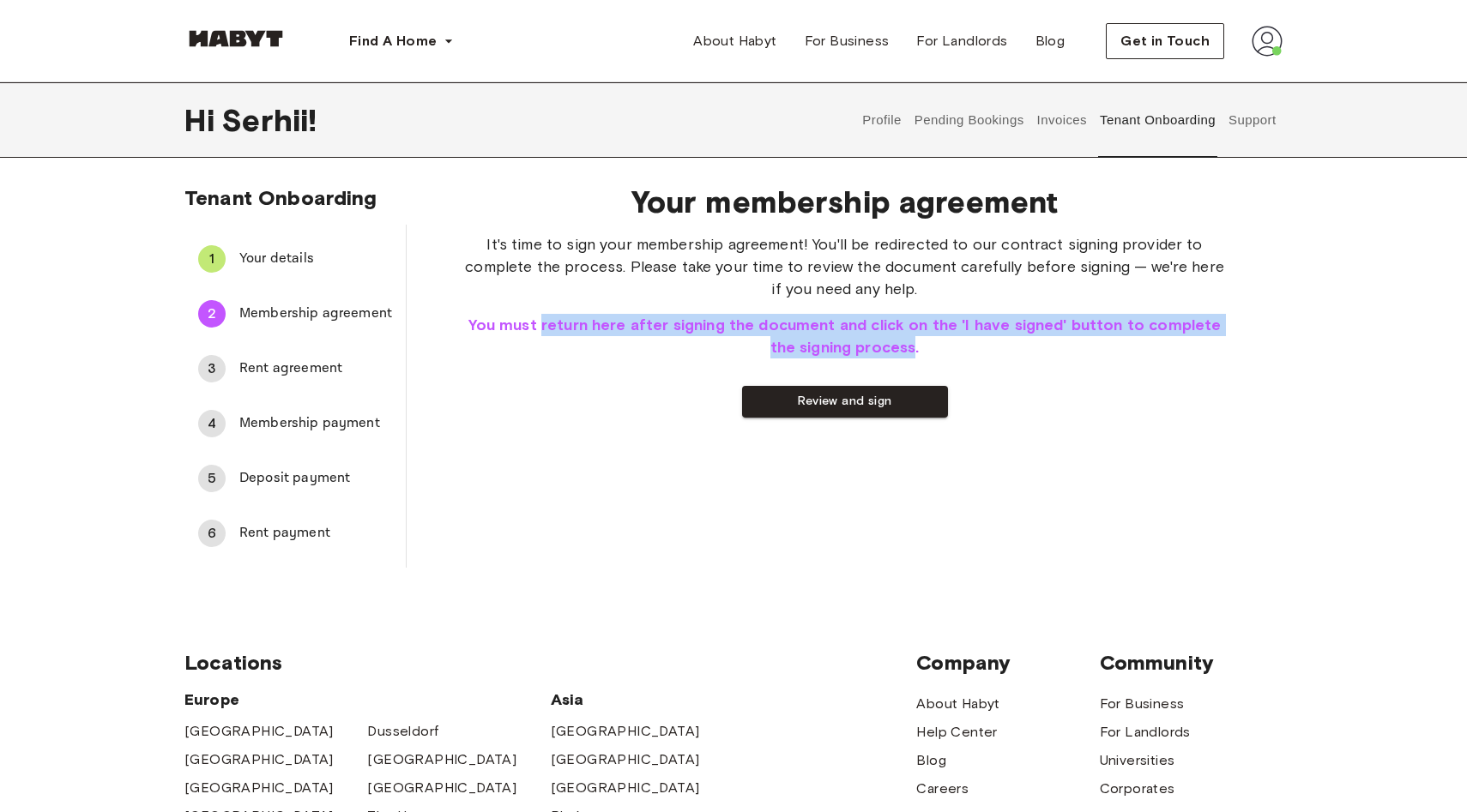
drag, startPoint x: 855, startPoint y: 343, endPoint x: 572, endPoint y: 324, distance: 283.6
click at [571, 324] on span "You must return here after signing the document and click on the 'I have signed…" at bounding box center [844, 336] width 766 height 45
click at [572, 324] on span "You must return here after signing the document and click on the 'I have signed…" at bounding box center [844, 336] width 766 height 45
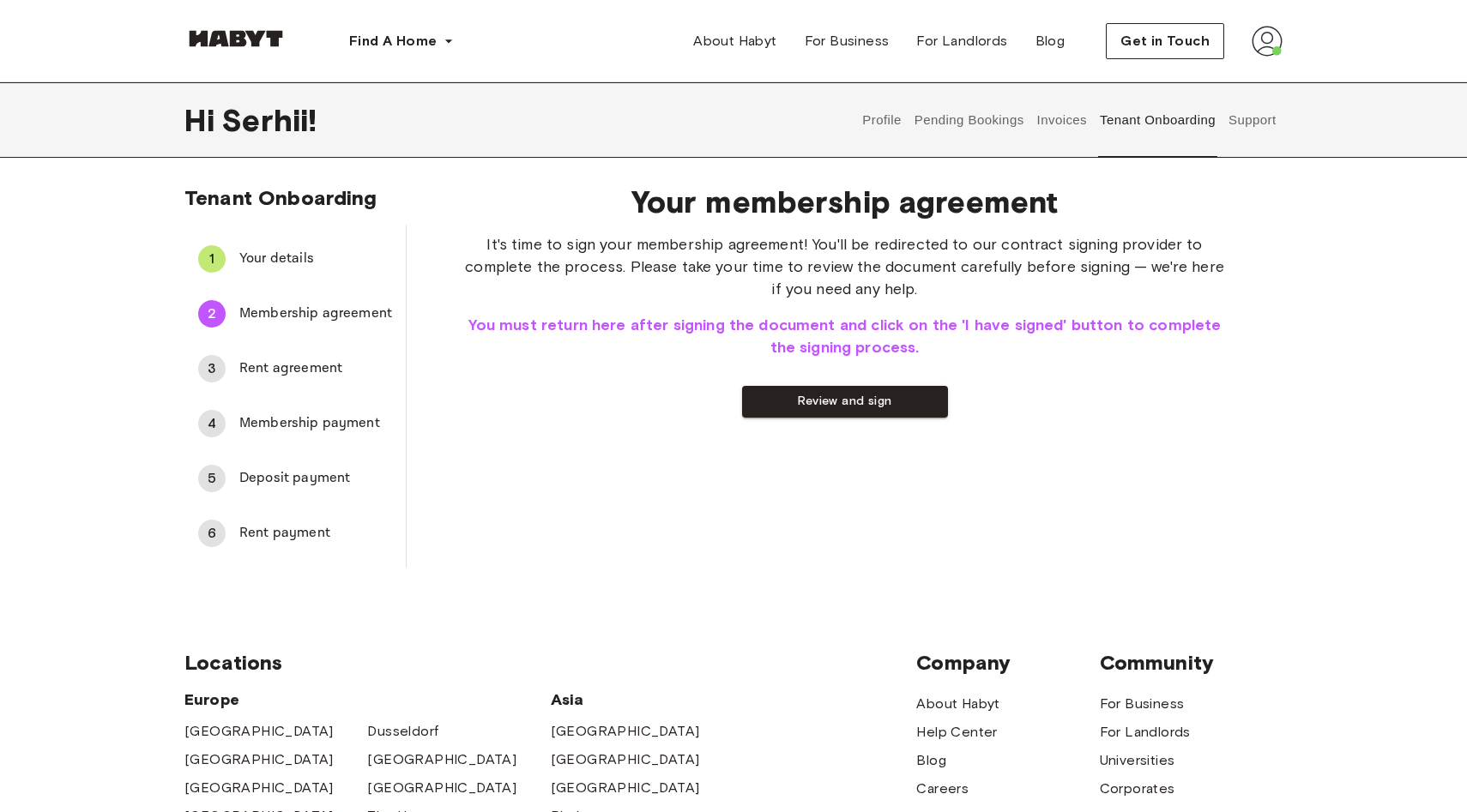
click at [823, 418] on div "Your membership agreement It's time to sign your membership agreement! You'll b…" at bounding box center [844, 368] width 876 height 398
click at [827, 406] on button "Review and sign" at bounding box center [844, 402] width 206 height 32
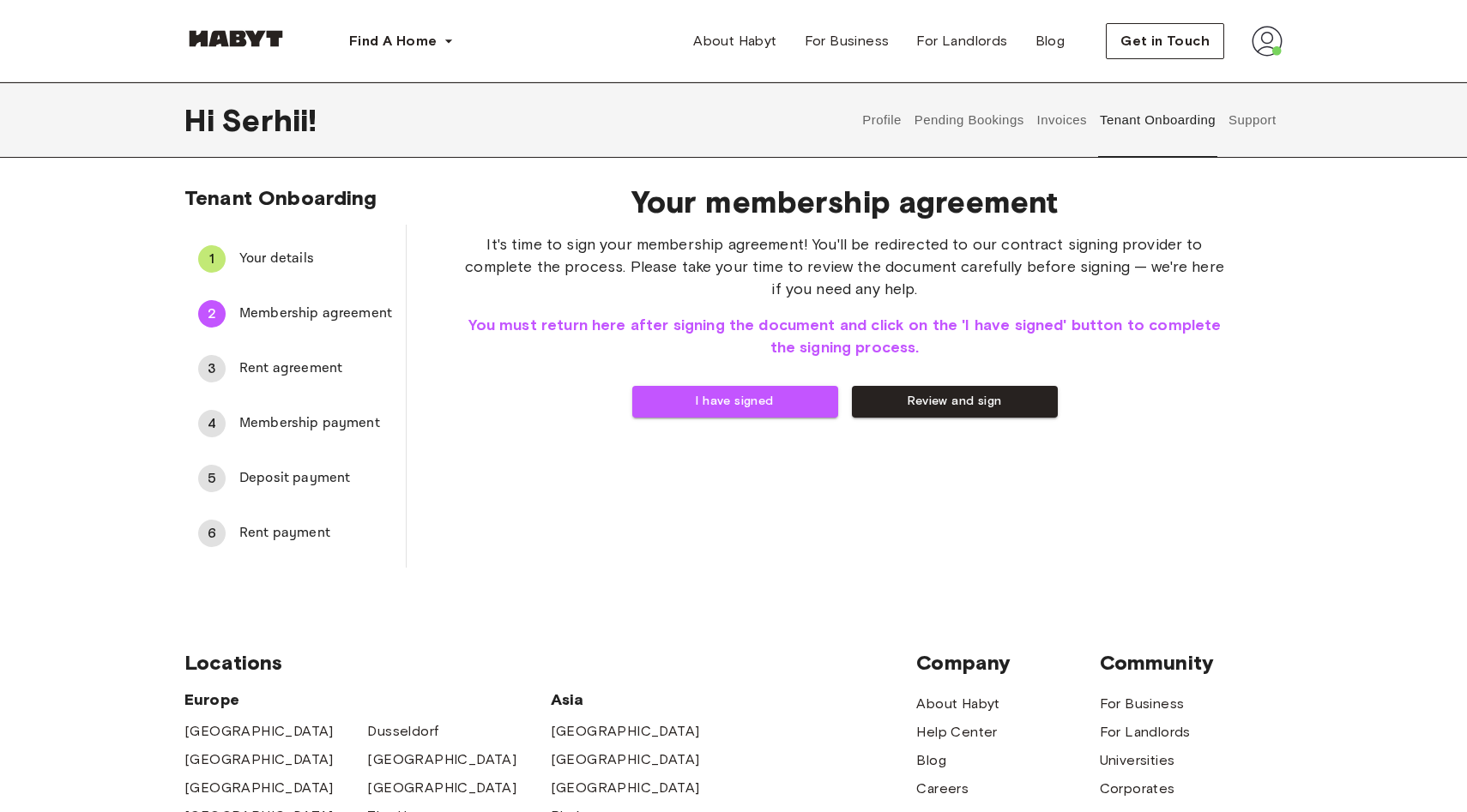
click at [303, 380] on div "3 Rent agreement" at bounding box center [295, 368] width 221 height 41
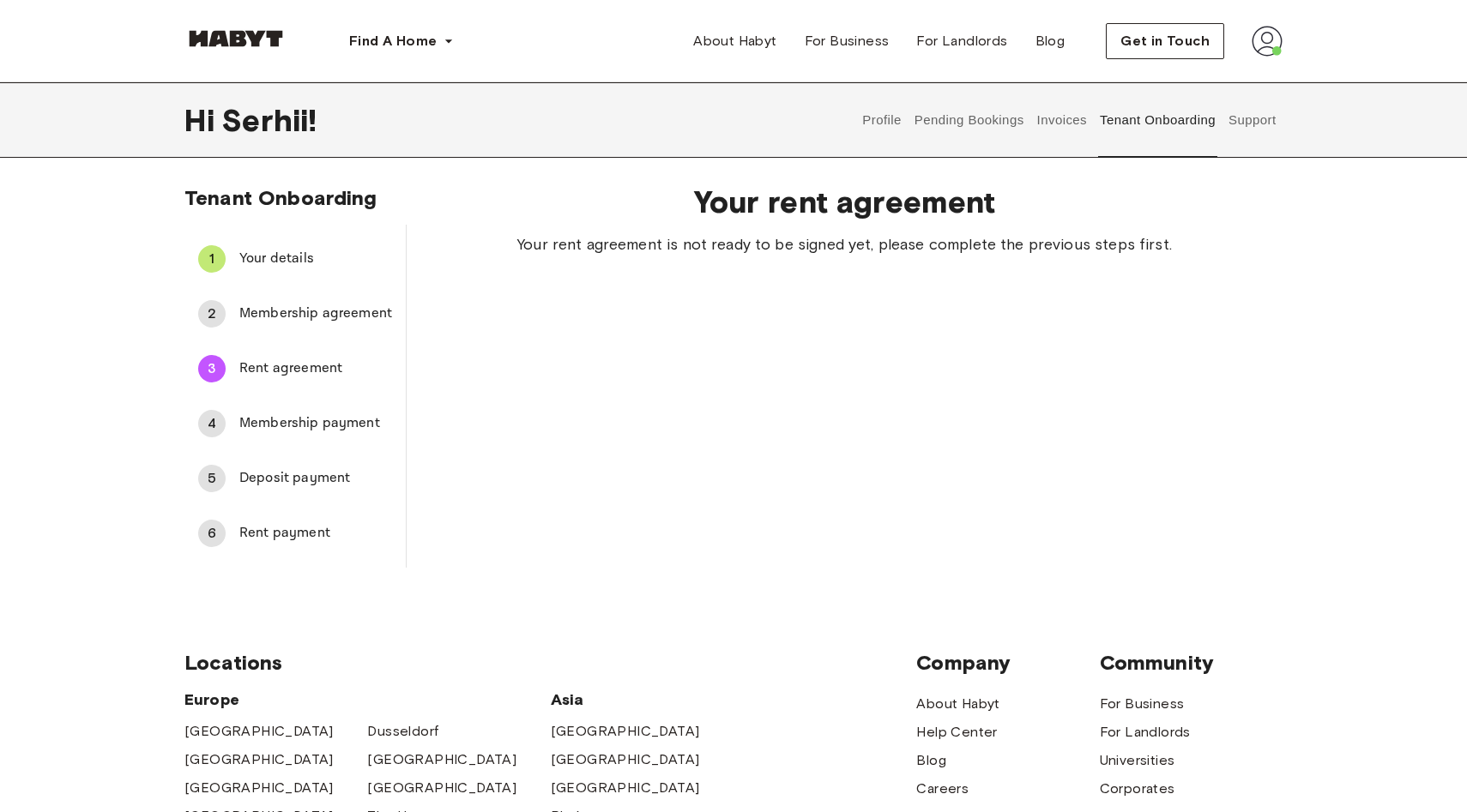
click at [315, 325] on div "2 Membership agreement" at bounding box center [295, 313] width 221 height 41
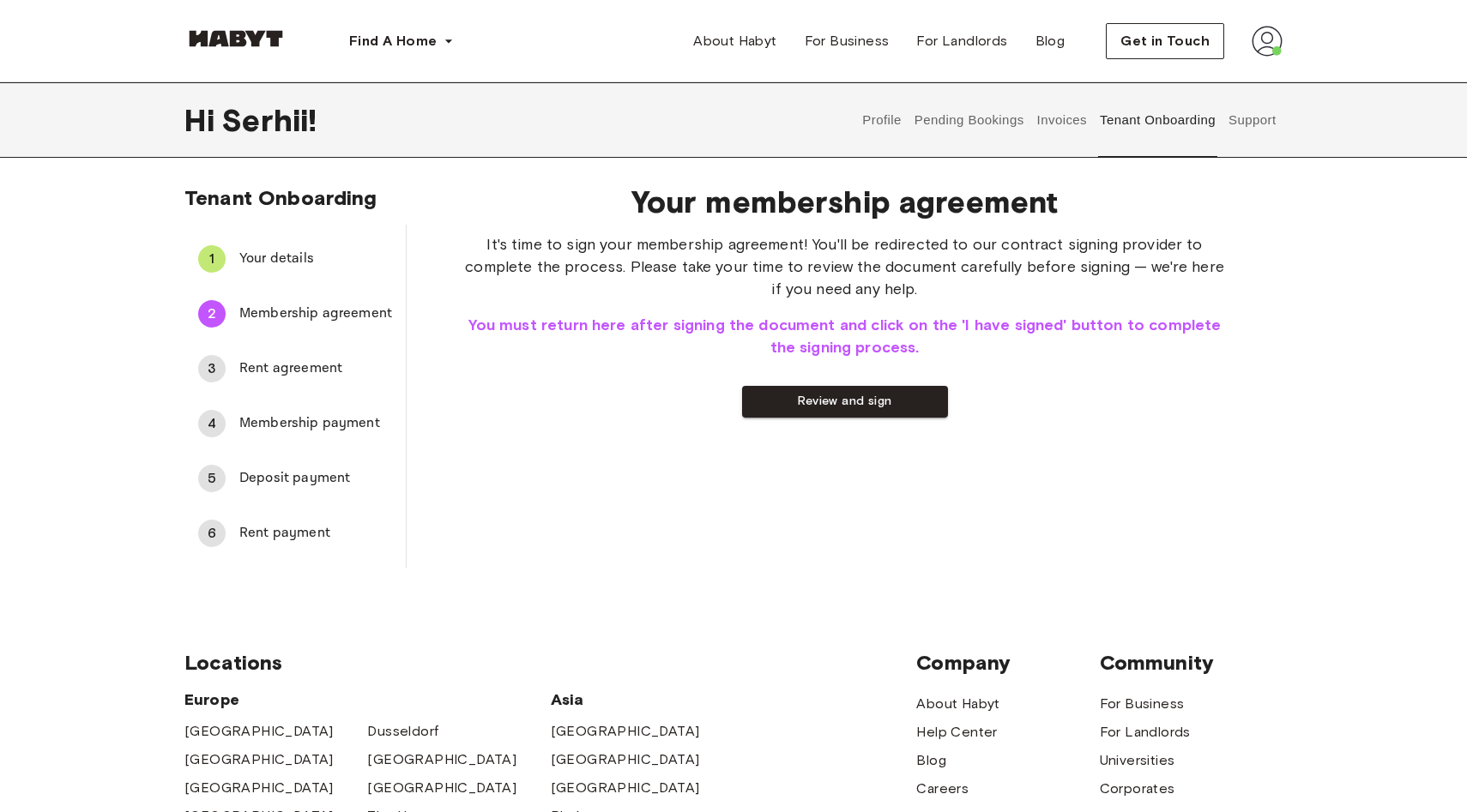
click at [303, 417] on span "Membership payment" at bounding box center [316, 423] width 153 height 21
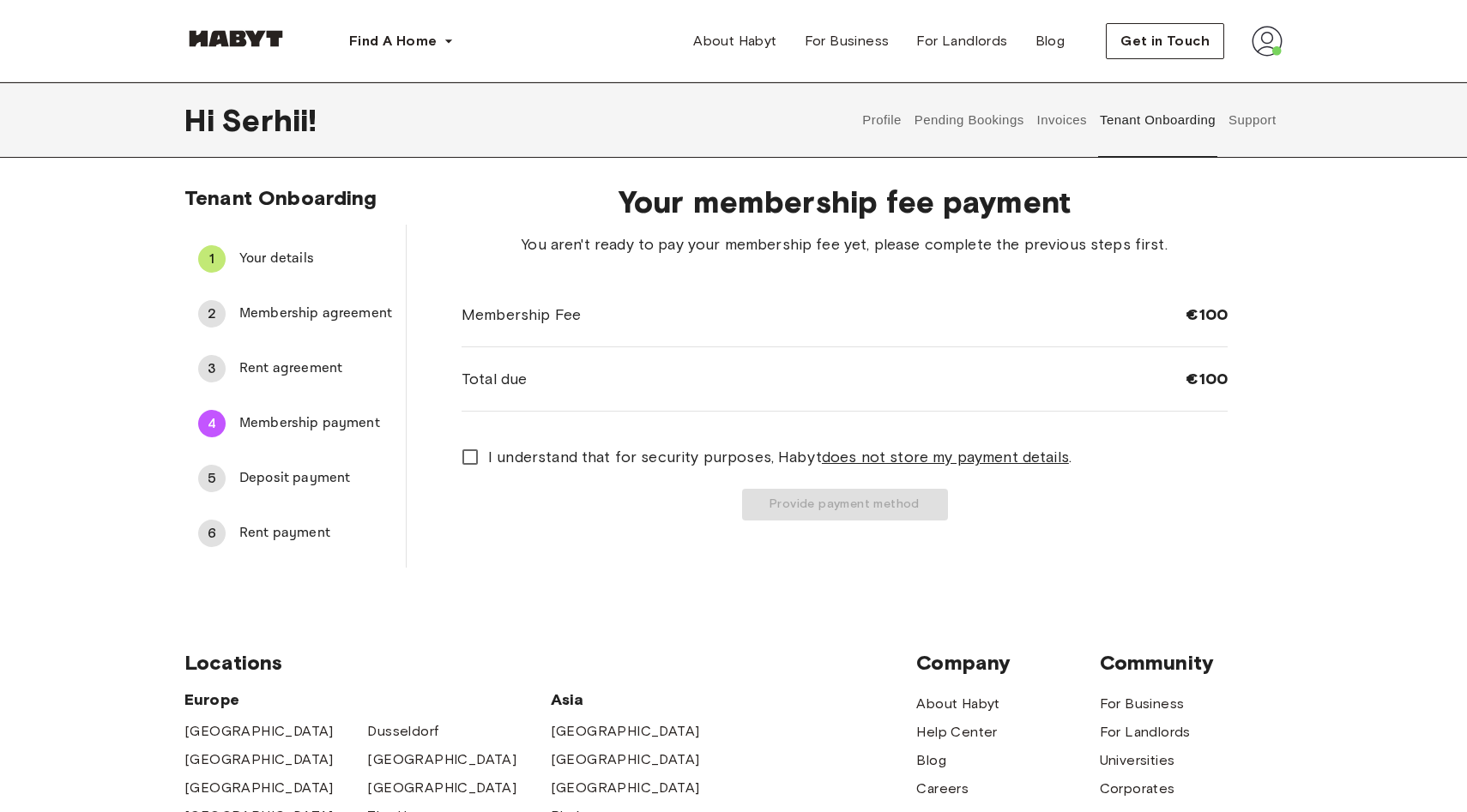
click at [322, 490] on div "5 Deposit payment" at bounding box center [295, 477] width 221 height 41
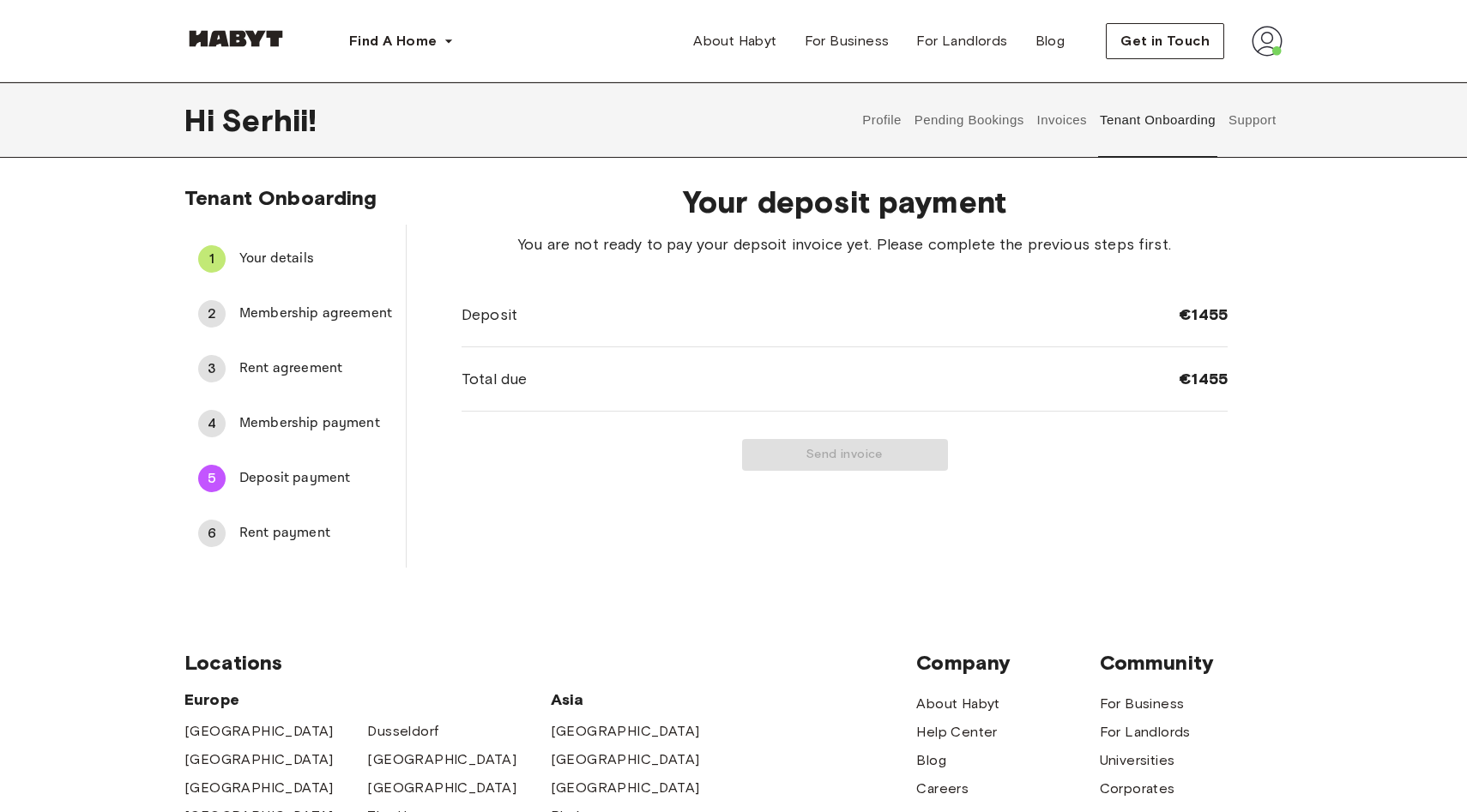
click at [317, 523] on span "Rent payment" at bounding box center [316, 533] width 153 height 21
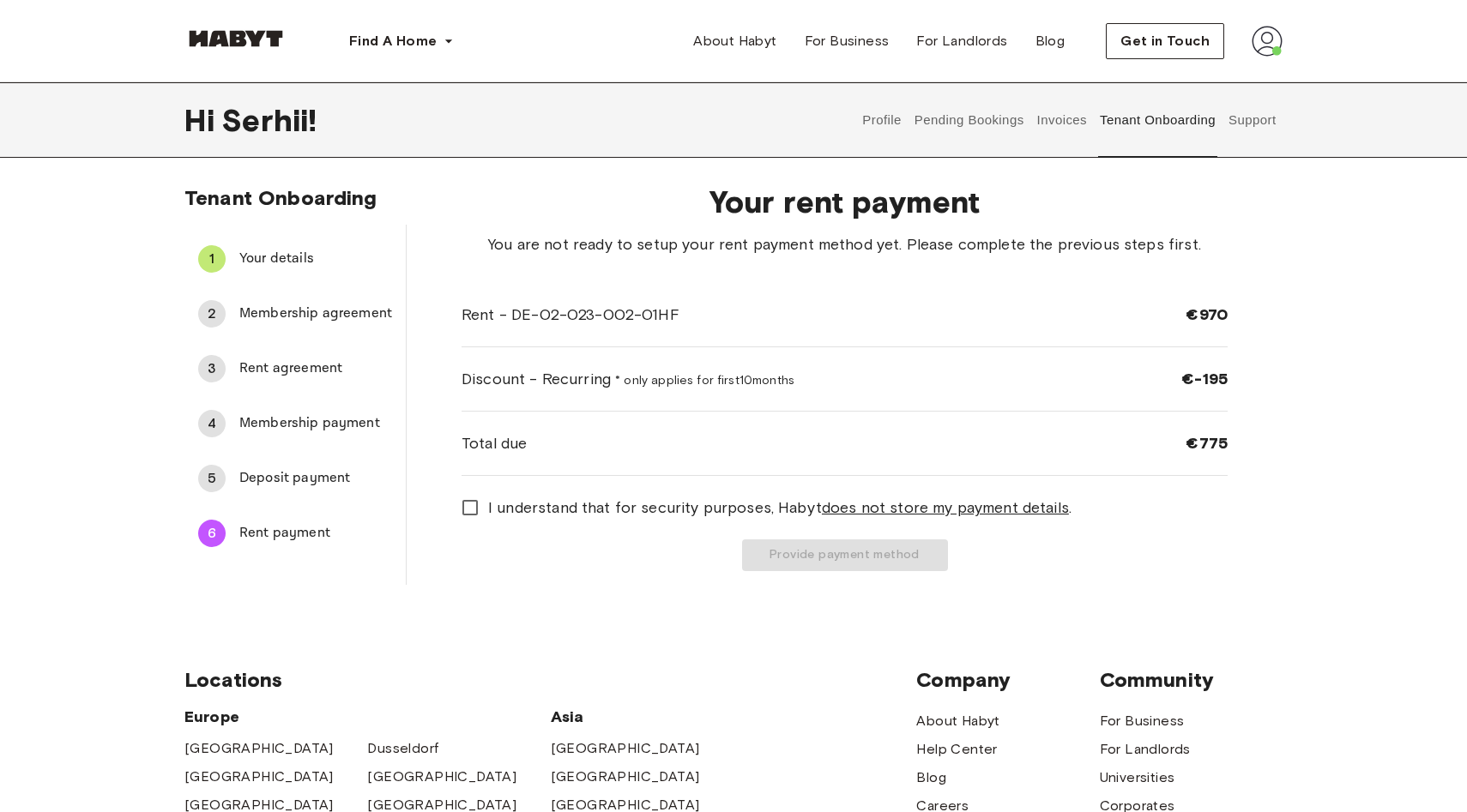
click at [322, 414] on span "Membership payment" at bounding box center [316, 423] width 153 height 21
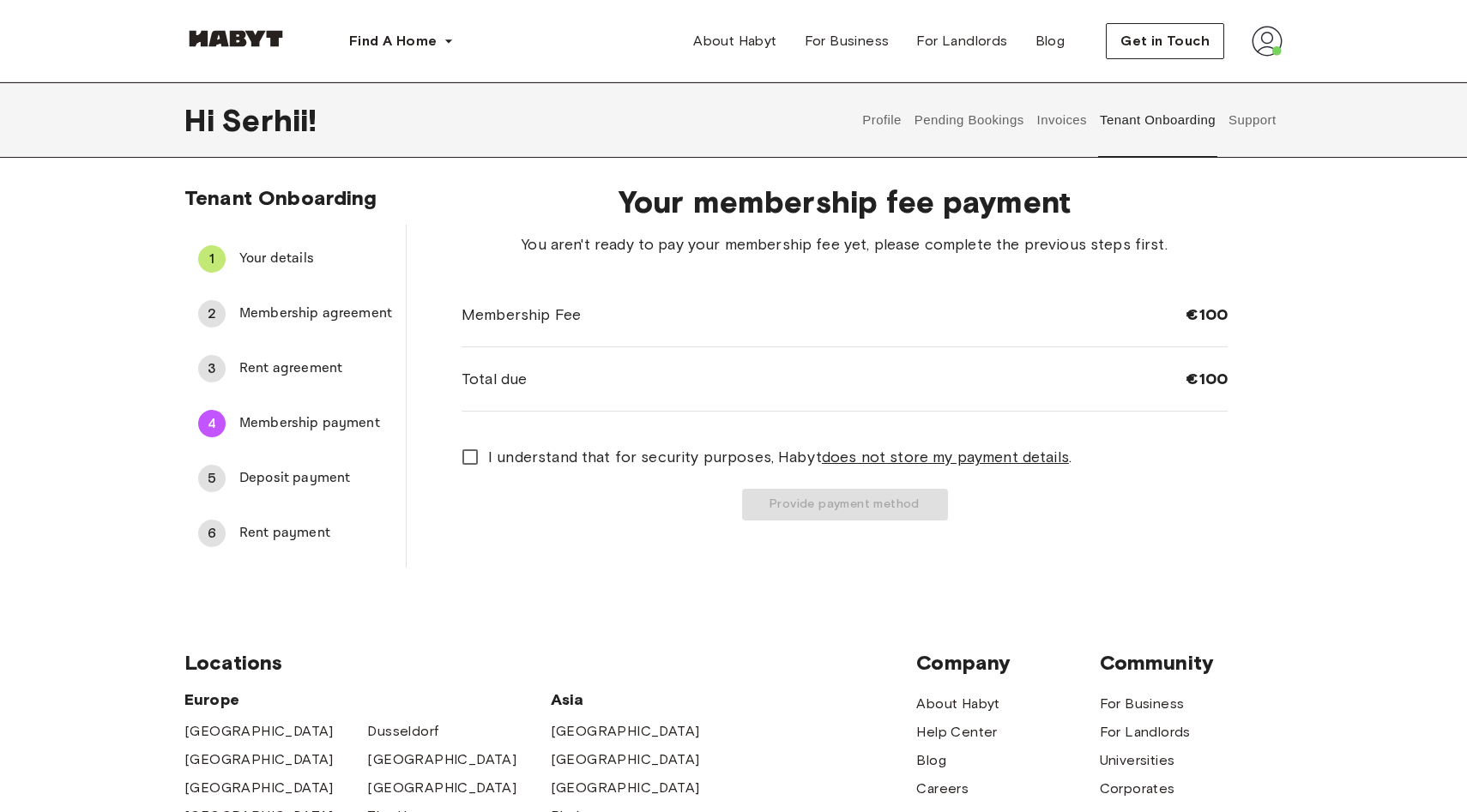
click at [319, 374] on span "Rent agreement" at bounding box center [316, 368] width 153 height 21
